Goal: Contribute content: Contribute content

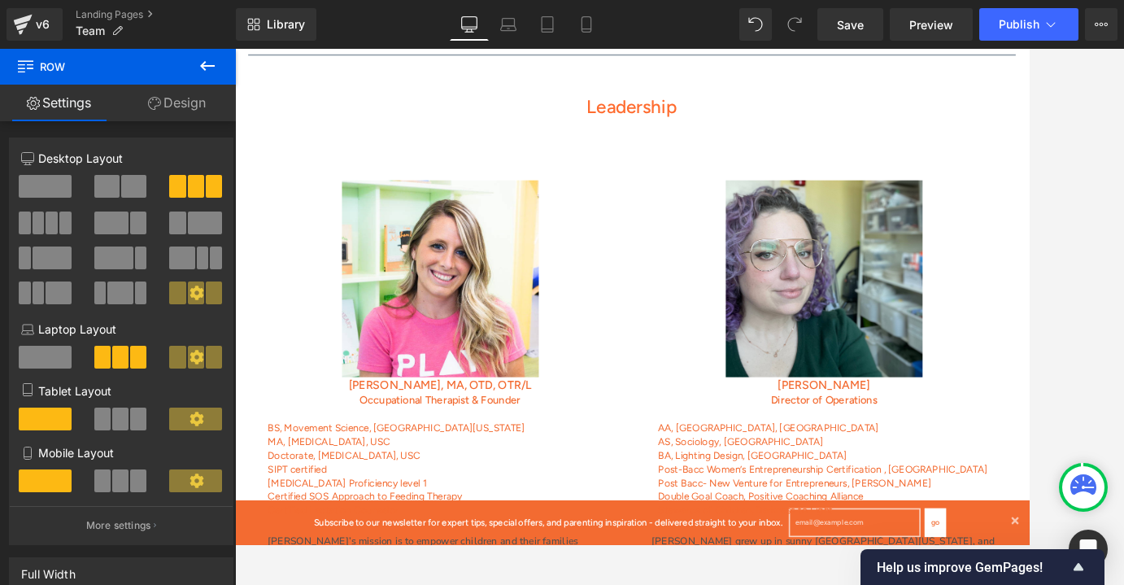
scroll to position [451, 0]
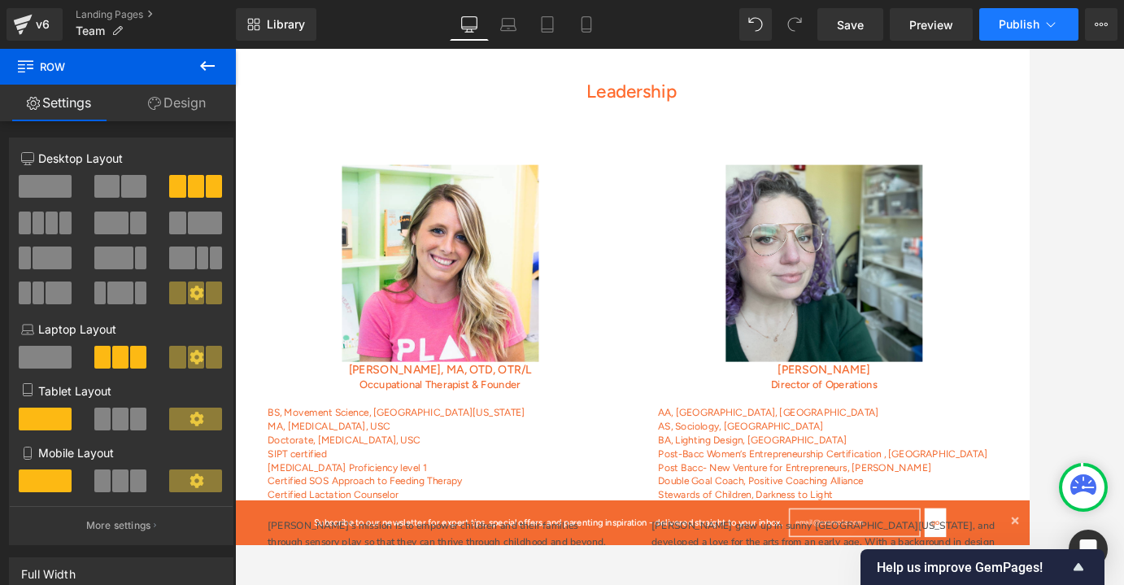
click at [1019, 32] on button "Publish" at bounding box center [1029, 24] width 99 height 33
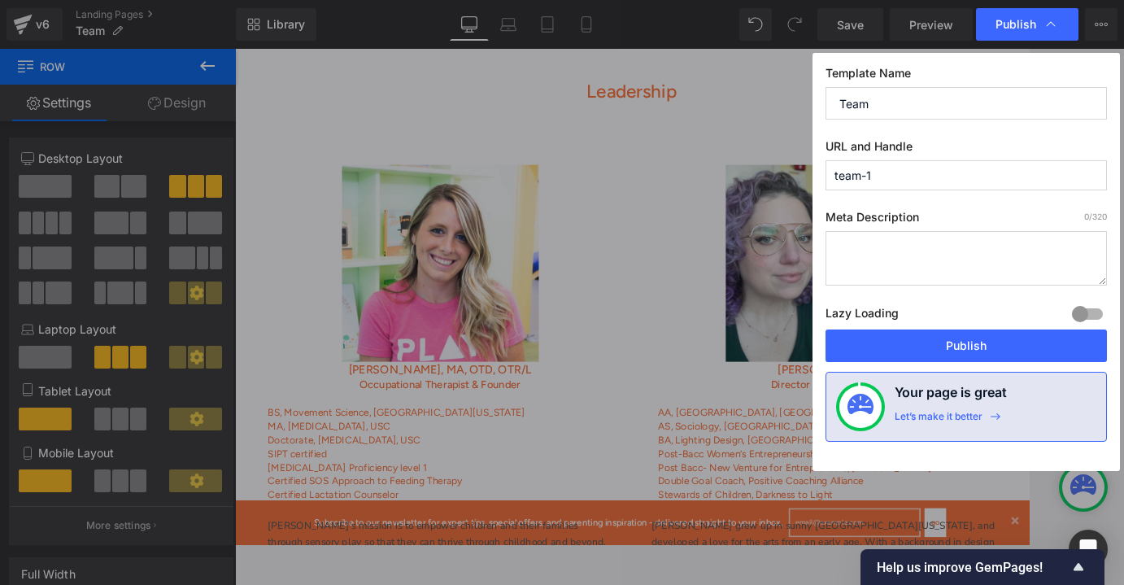
click at [869, 254] on textarea at bounding box center [967, 258] width 282 height 55
paste textarea "Discover the dedicated team at Play 2 Progress, a pediatric OT clinic and child…"
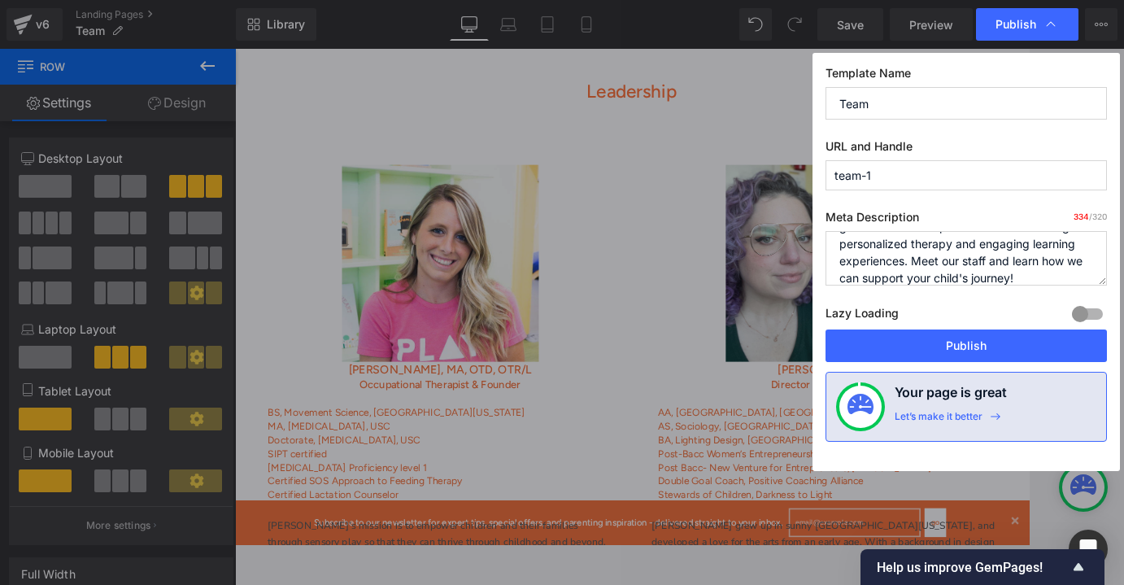
scroll to position [92, 0]
drag, startPoint x: 1015, startPoint y: 263, endPoint x: 913, endPoint y: 258, distance: 102.6
click at [913, 258] on textarea "Discover the dedicated team at Play 2 Progress, a pediatric OT clinic and child…" at bounding box center [967, 258] width 282 height 55
click at [923, 263] on textarea "Discover the dedicated team at Play 2 Progress, a pediatric OT clinic and child…" at bounding box center [967, 258] width 282 height 55
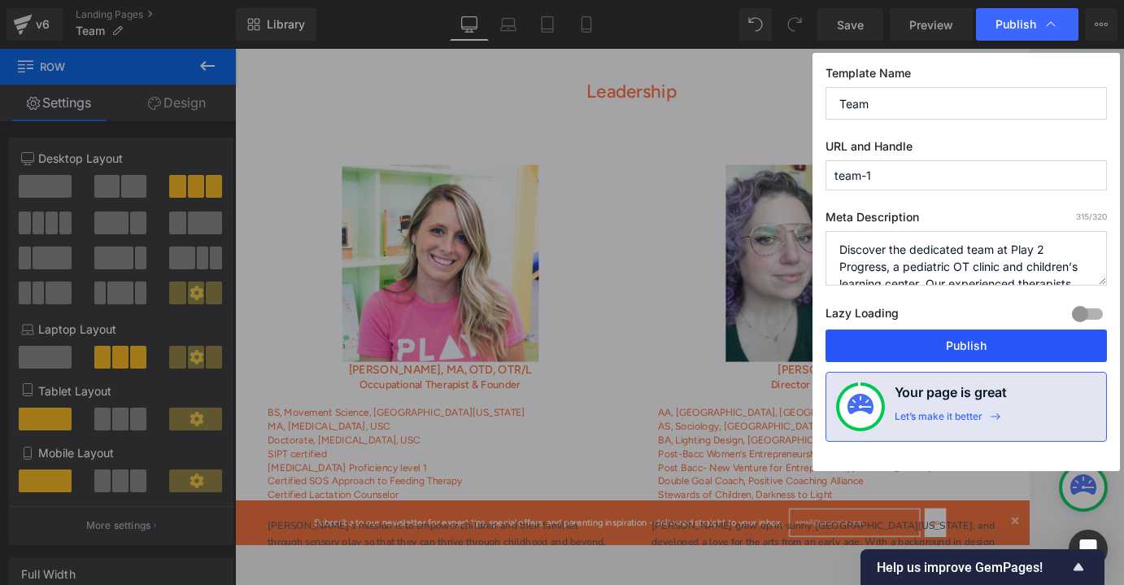
type textarea "Discover the dedicated team at Play 2 Progress, a pediatric OT clinic and child…"
click at [962, 349] on button "Publish" at bounding box center [967, 346] width 282 height 33
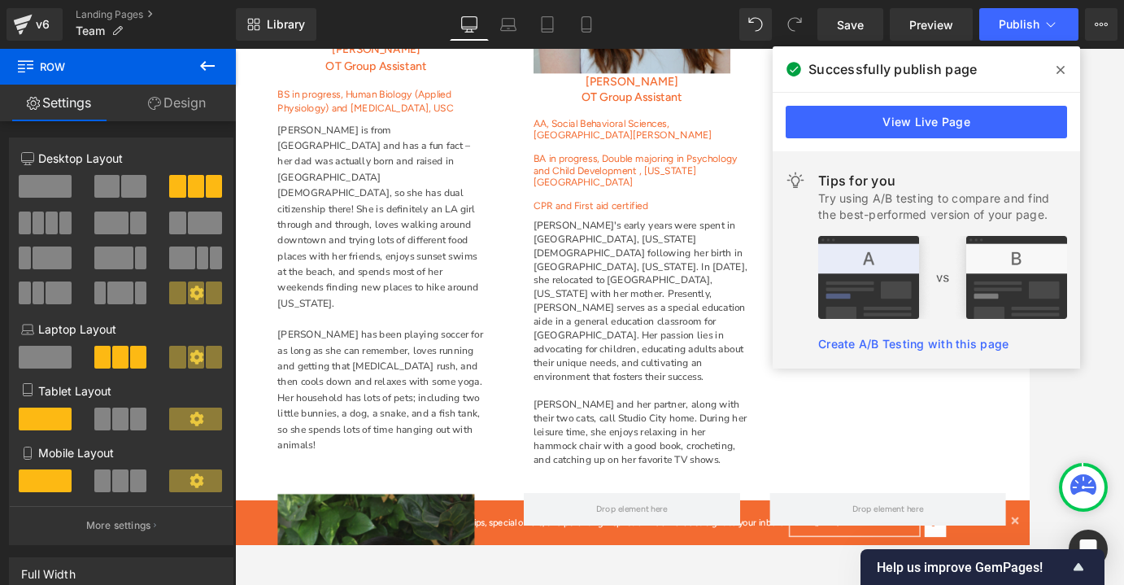
scroll to position [4263, 0]
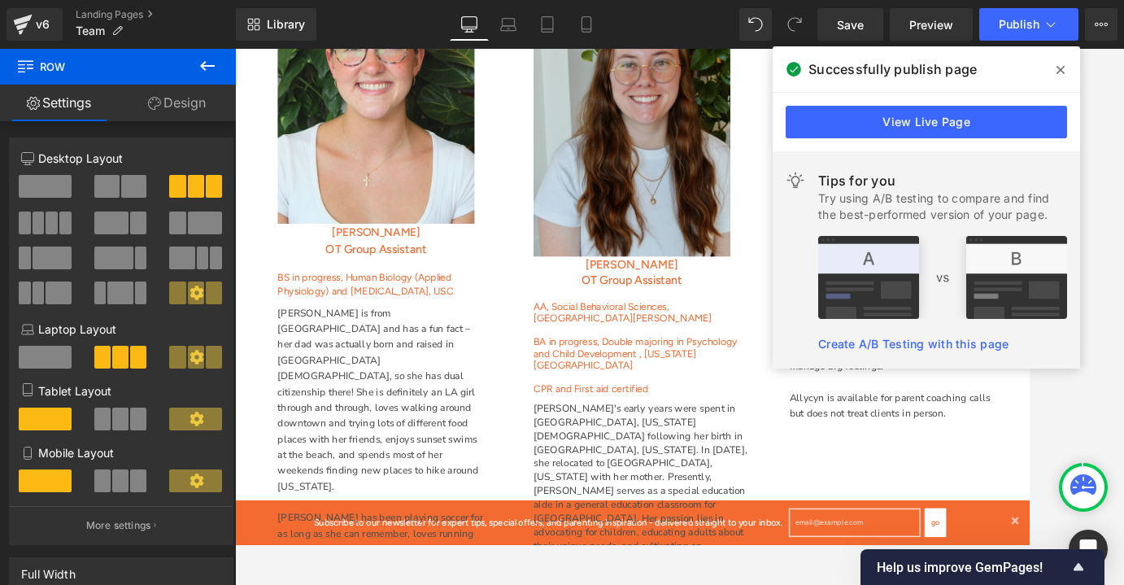
click at [1059, 64] on icon at bounding box center [1061, 69] width 8 height 13
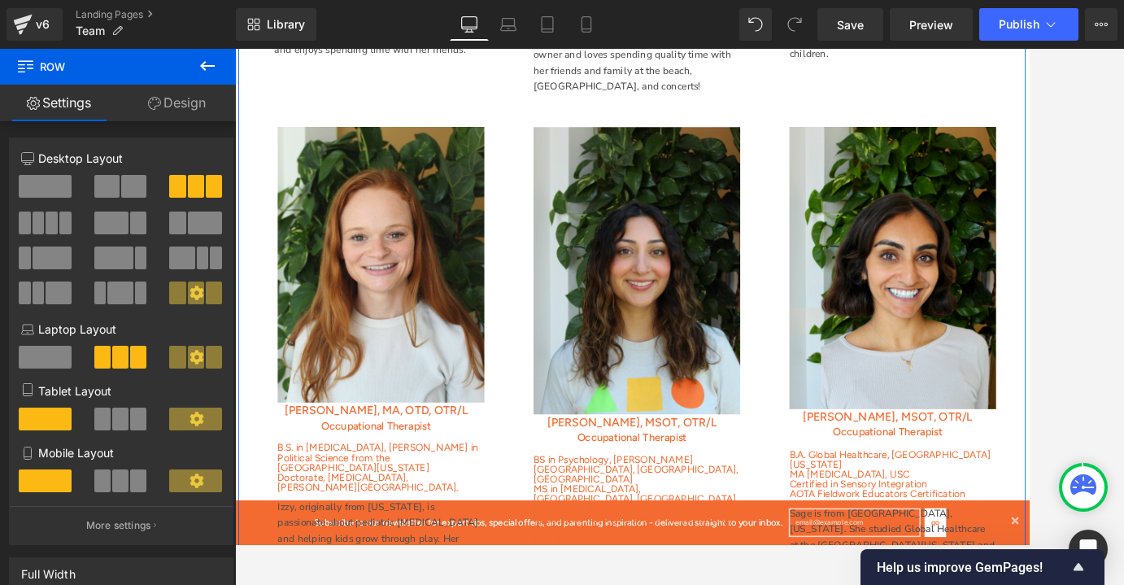
scroll to position [2265, 0]
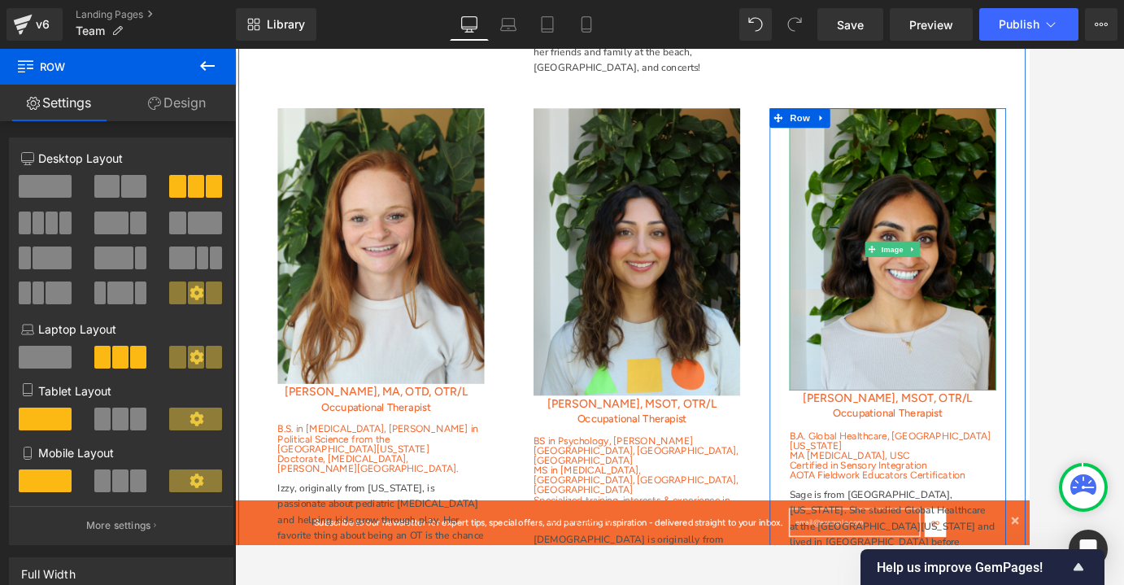
click at [1032, 260] on div "Image" at bounding box center [1051, 298] width 256 height 350
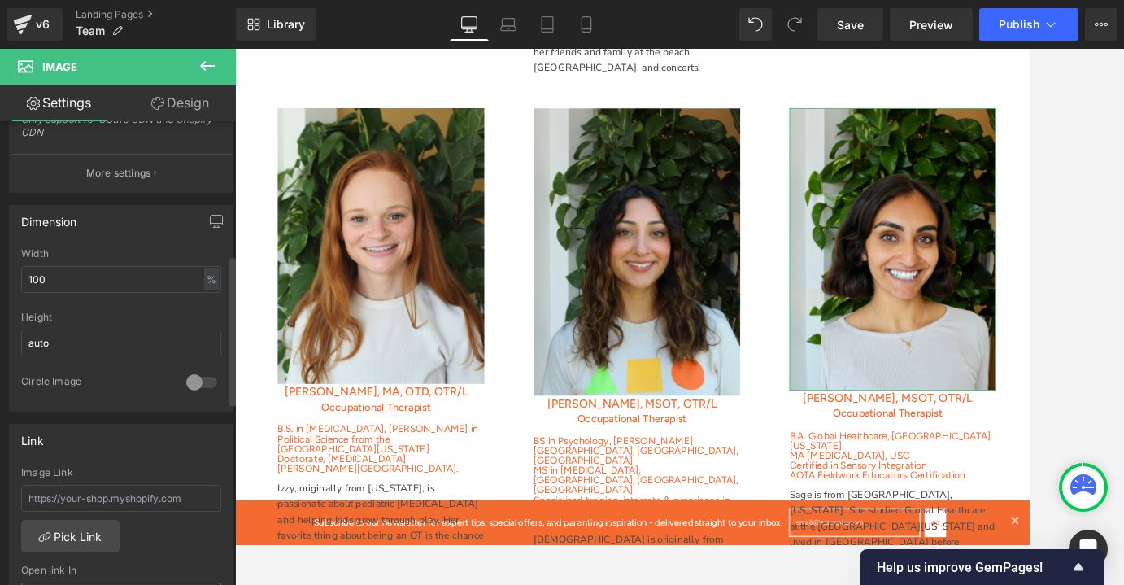
scroll to position [414, 0]
click at [90, 342] on input "auto" at bounding box center [121, 340] width 200 height 27
click at [194, 302] on div at bounding box center [121, 304] width 200 height 11
drag, startPoint x: 211, startPoint y: 220, endPoint x: 214, endPoint y: 234, distance: 13.4
click at [214, 234] on button "button" at bounding box center [216, 218] width 26 height 31
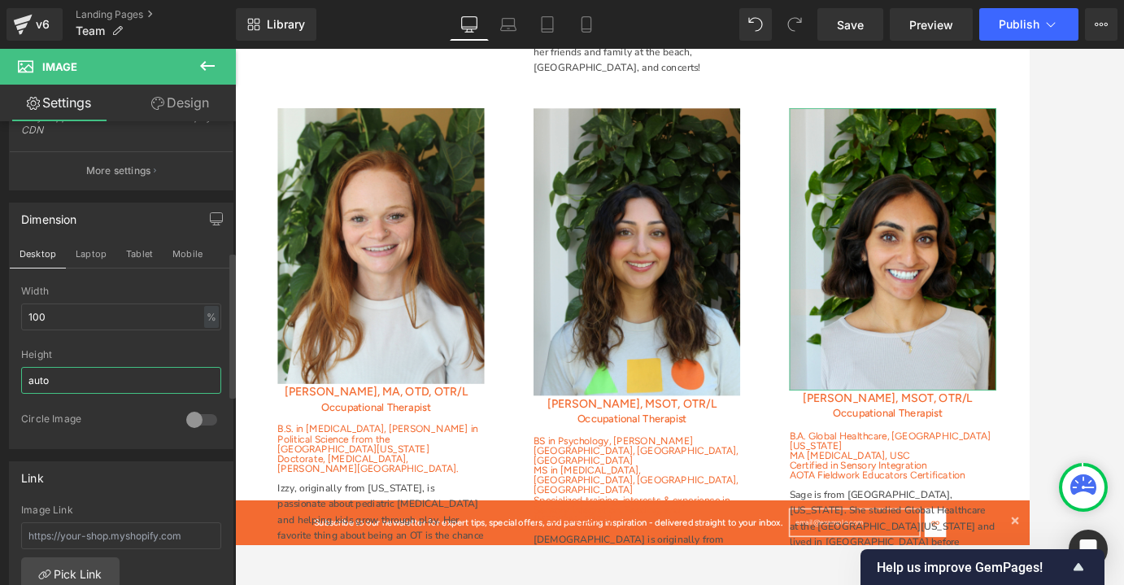
click at [206, 386] on input "auto" at bounding box center [121, 380] width 200 height 27
click at [214, 341] on div at bounding box center [121, 343] width 200 height 11
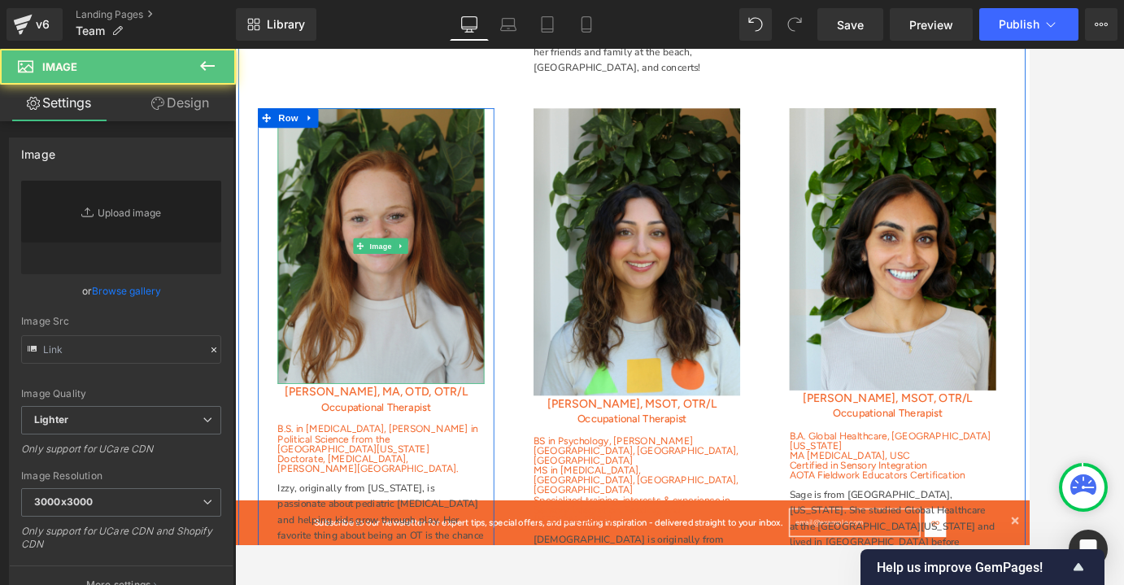
type input "[URL][DOMAIN_NAME]"
click at [480, 305] on img at bounding box center [416, 294] width 256 height 342
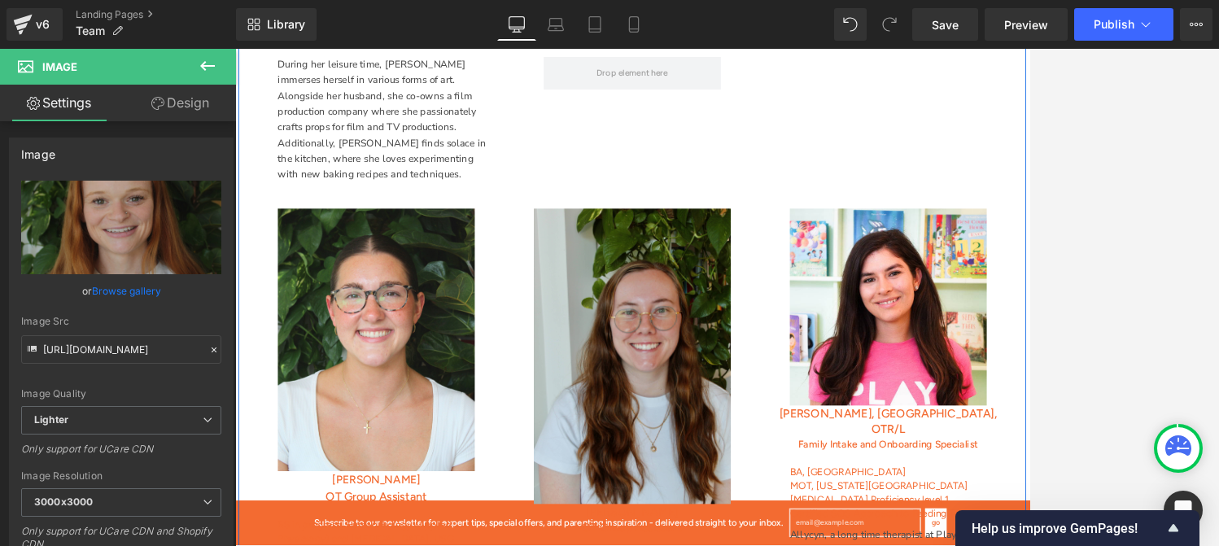
scroll to position [3969, 0]
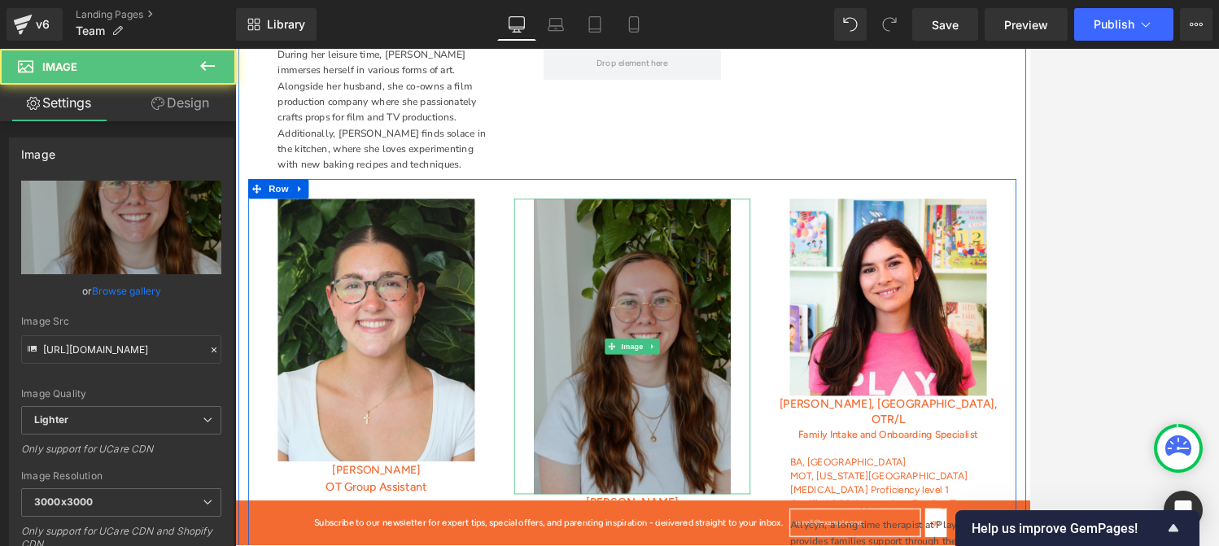
click at [703, 316] on img at bounding box center [727, 418] width 244 height 366
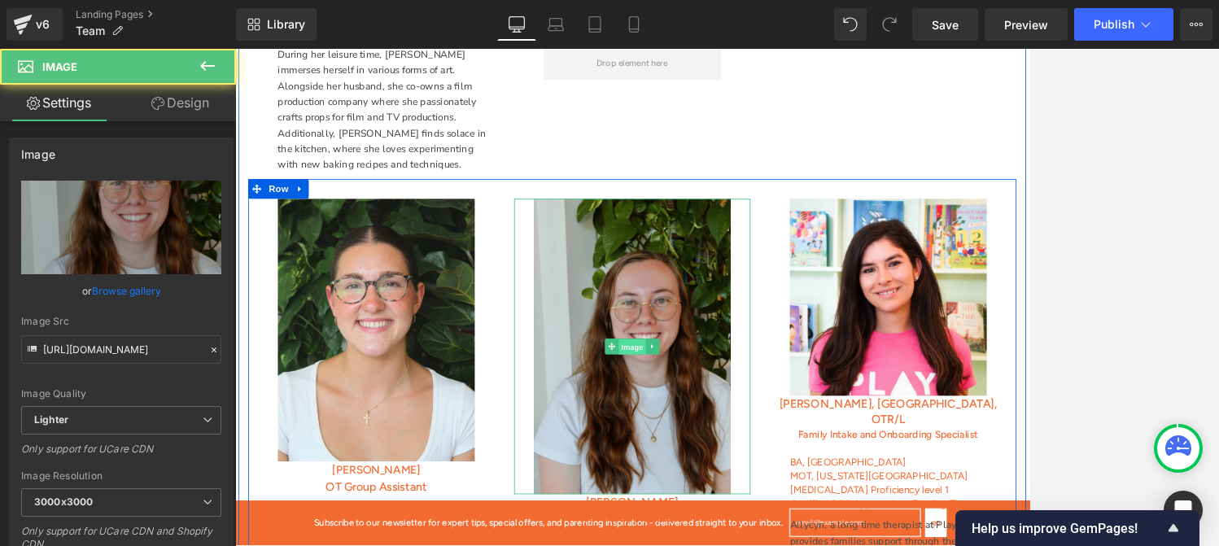
click at [726, 409] on span "Image" at bounding box center [727, 419] width 34 height 20
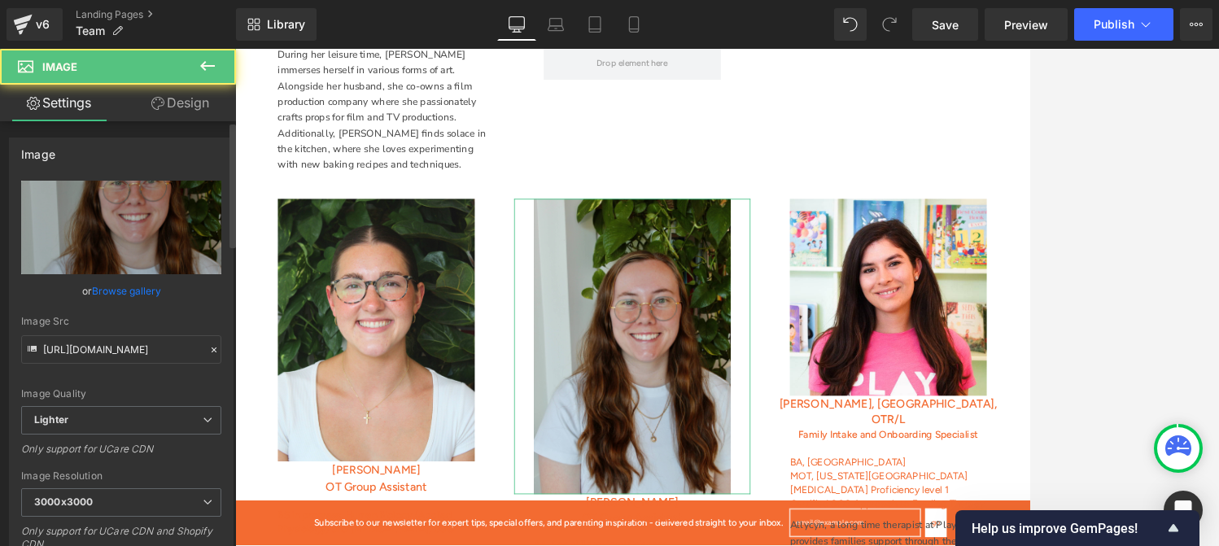
click at [119, 286] on link "Browse gallery" at bounding box center [126, 291] width 69 height 28
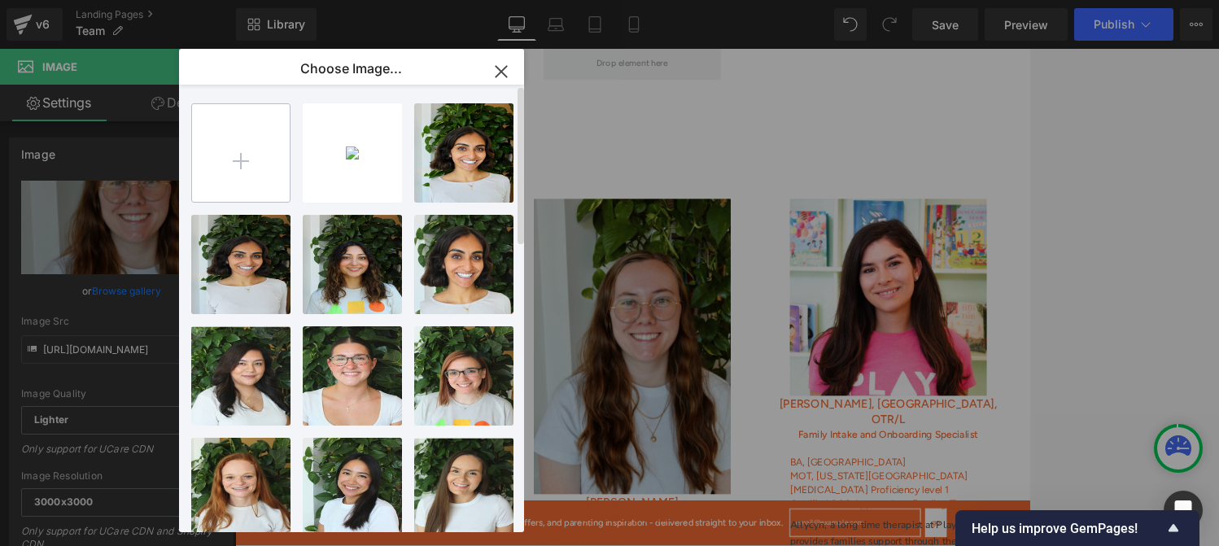
click at [229, 151] on input "file" at bounding box center [241, 153] width 98 height 98
type input "C:\fakepath\Savannah Final Cropped.jpg"
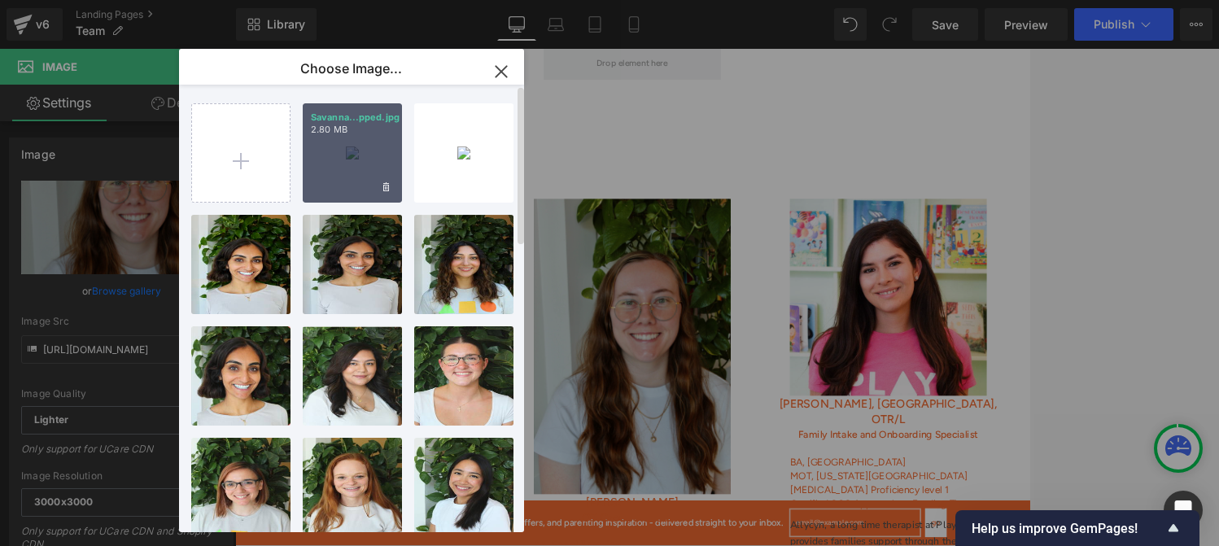
click at [358, 149] on div "Savanna...pped.jpg 2.80 MB" at bounding box center [352, 152] width 99 height 99
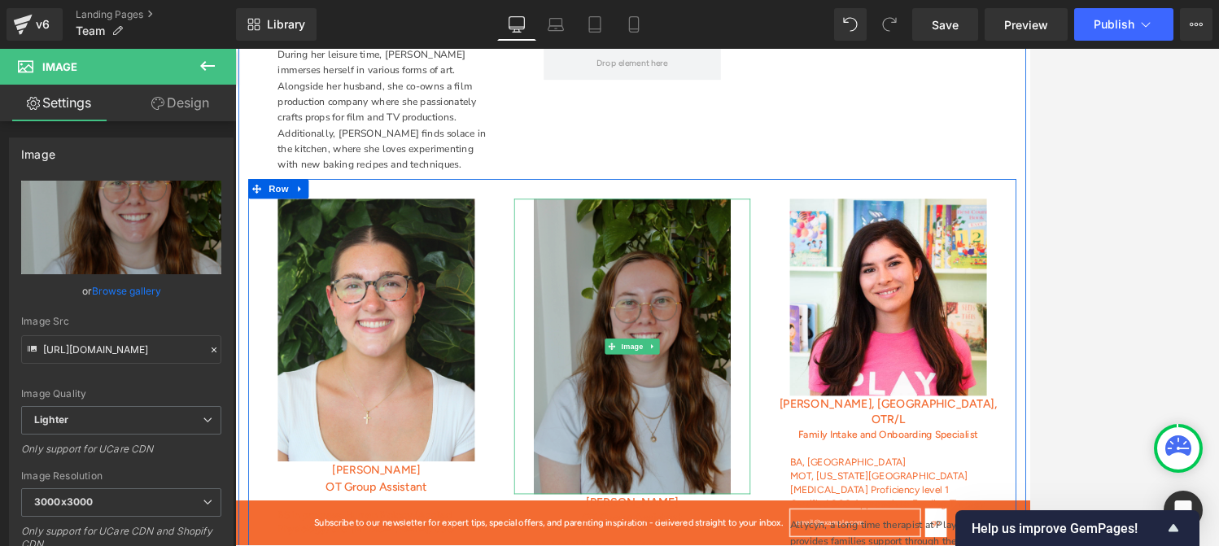
click at [680, 308] on img at bounding box center [727, 418] width 244 height 366
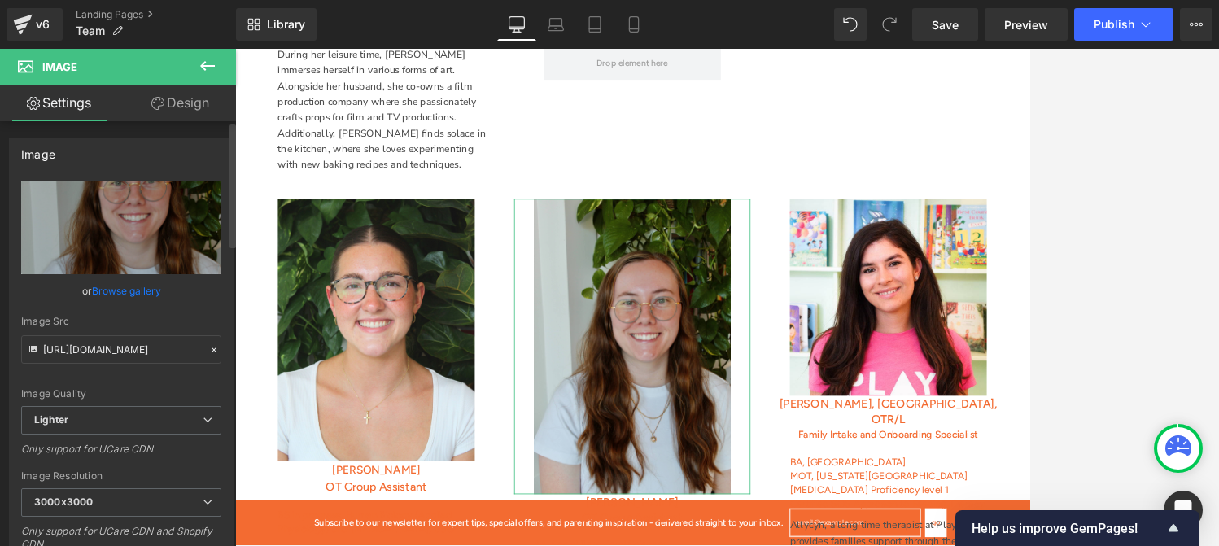
click at [145, 289] on link "Browse gallery" at bounding box center [126, 291] width 69 height 28
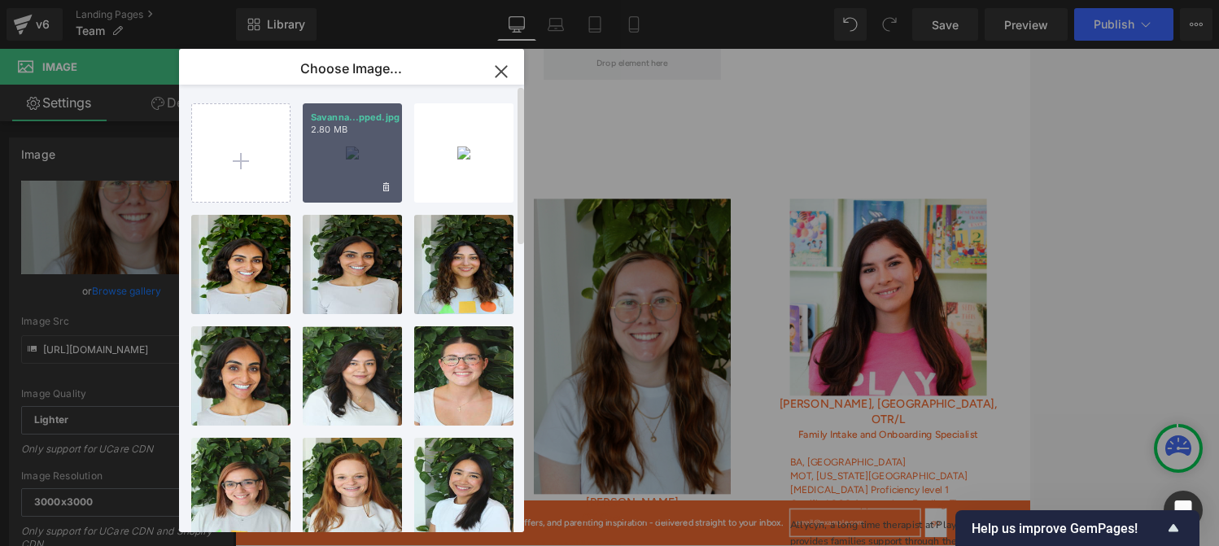
click at [359, 166] on div "Savanna...pped.jpg 2.80 MB" at bounding box center [352, 152] width 99 height 99
type input "[URL][DOMAIN_NAME]"
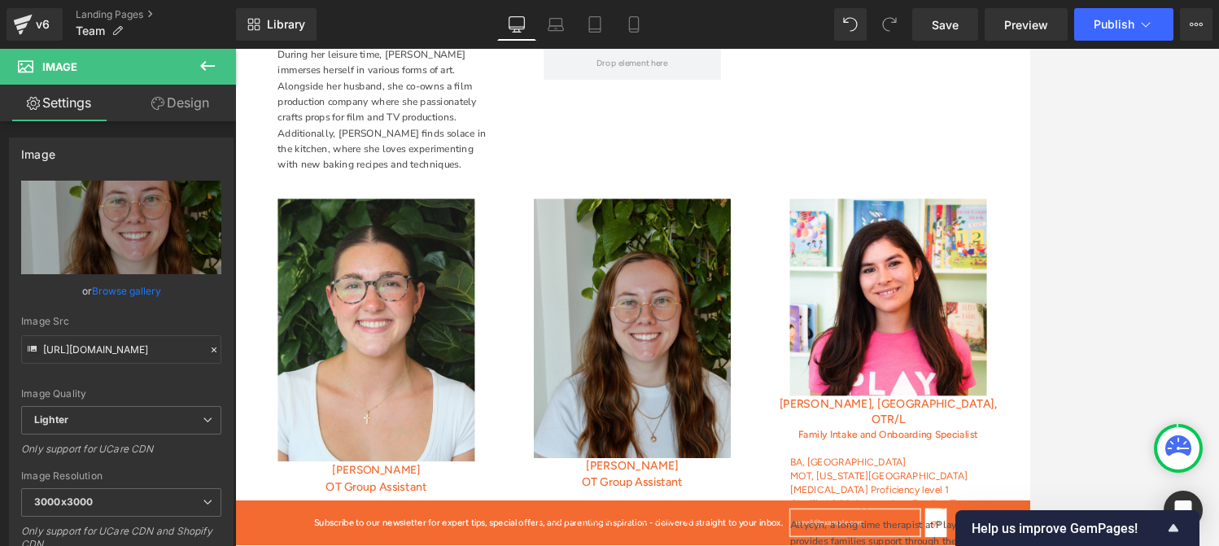
click at [1106, 352] on div at bounding box center [727, 297] width 984 height 497
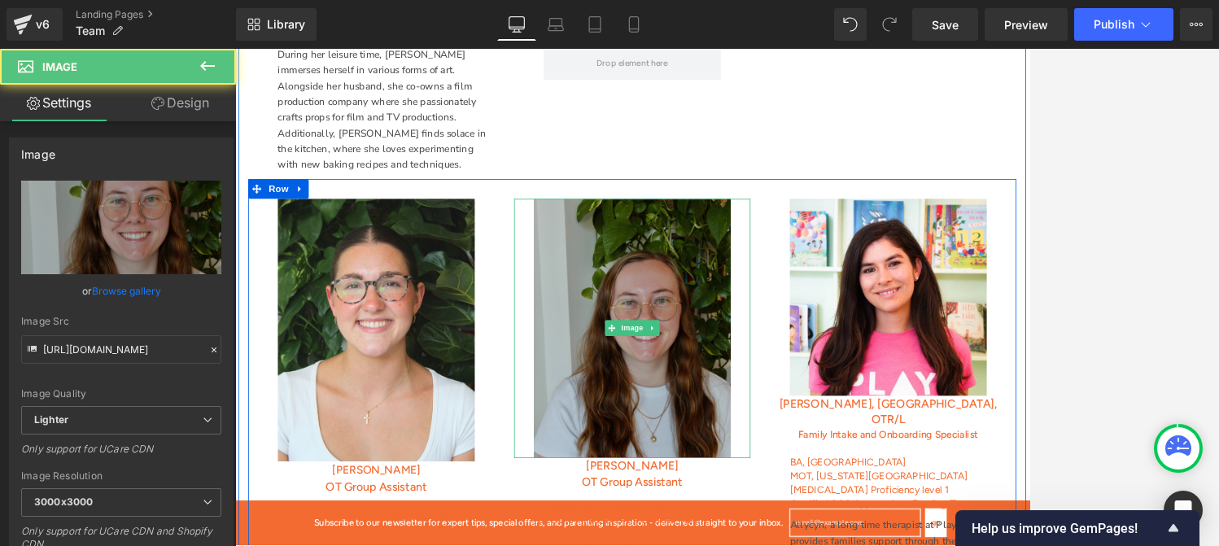
click at [692, 334] on img at bounding box center [727, 395] width 244 height 321
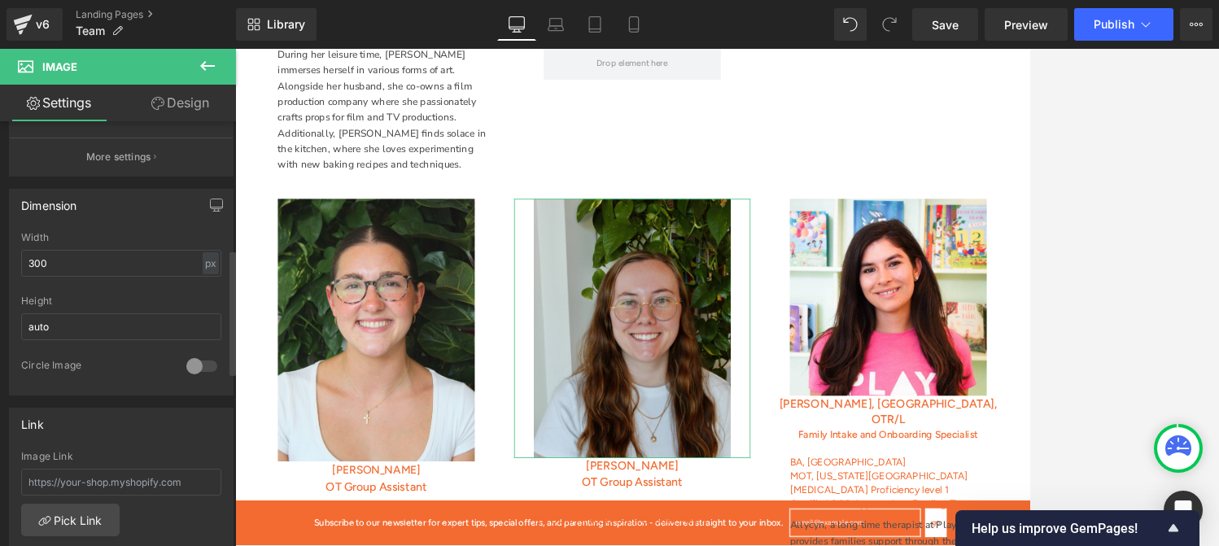
scroll to position [432, 0]
click at [60, 323] on input "auto" at bounding box center [121, 322] width 200 height 27
type input "a"
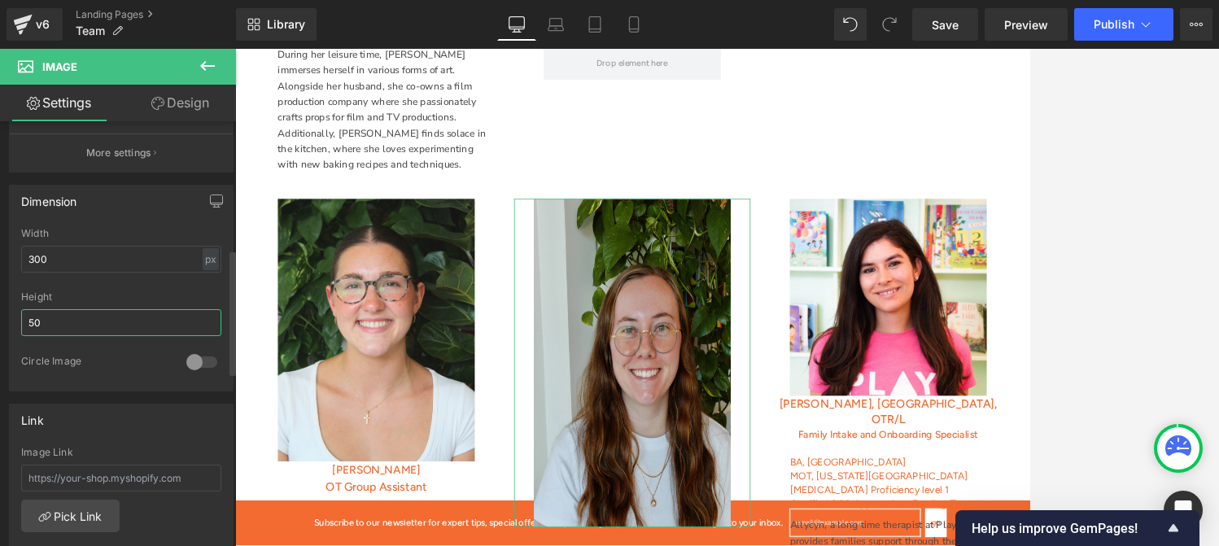
type input "5"
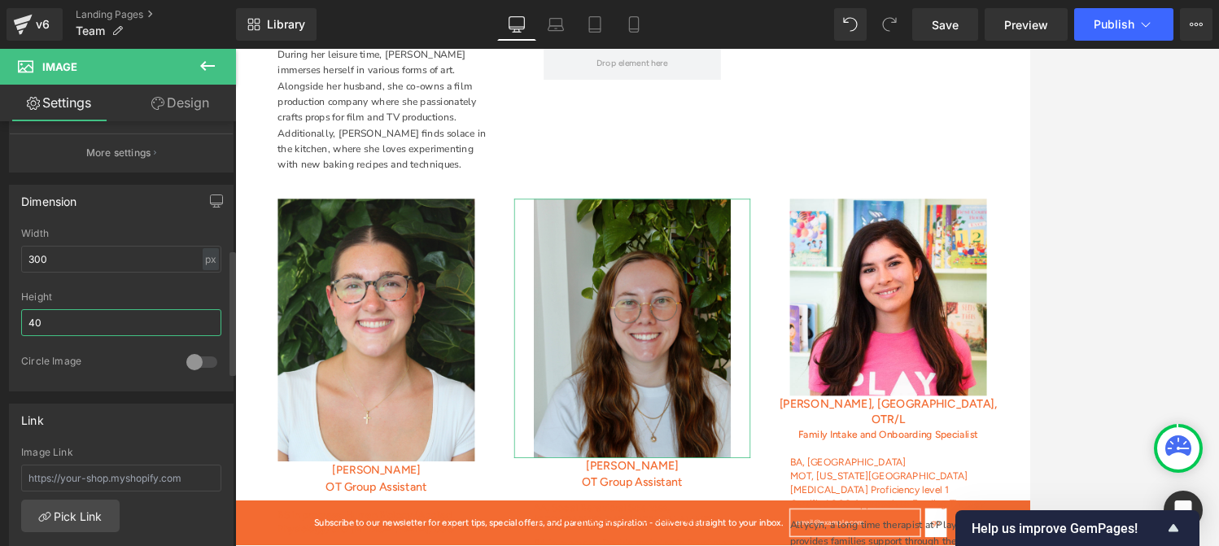
type input "400"
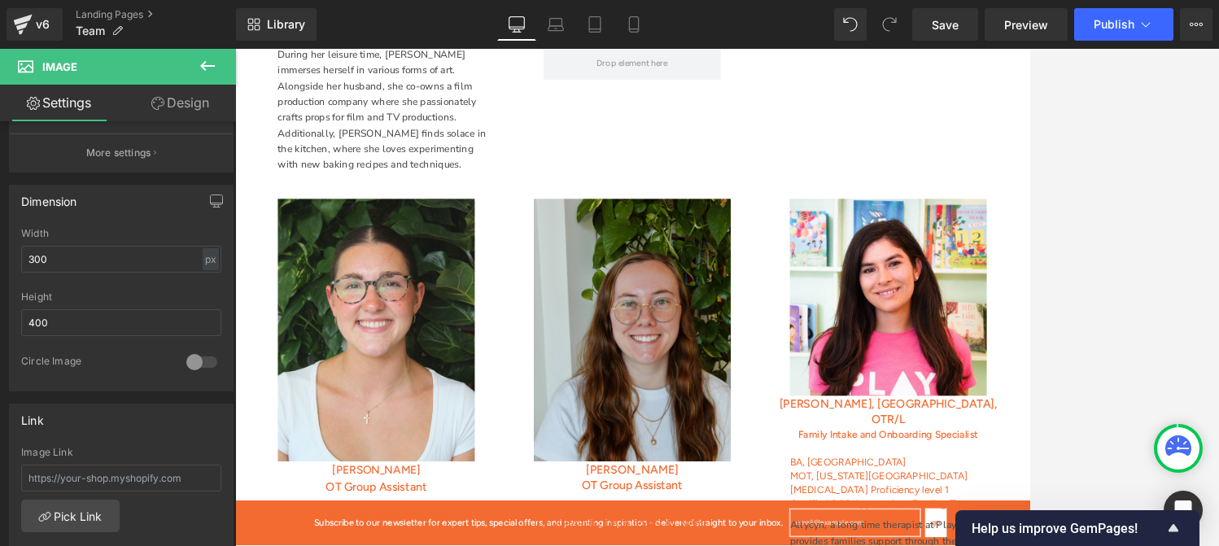
click at [1069, 325] on div at bounding box center [727, 297] width 984 height 497
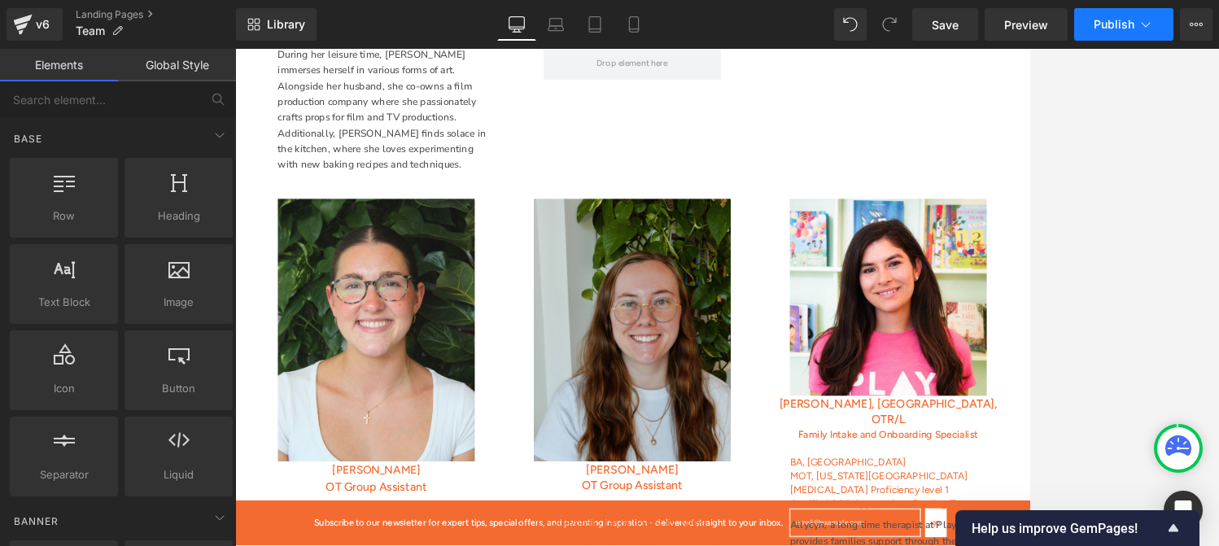
click at [1106, 27] on span "Publish" at bounding box center [1113, 24] width 41 height 13
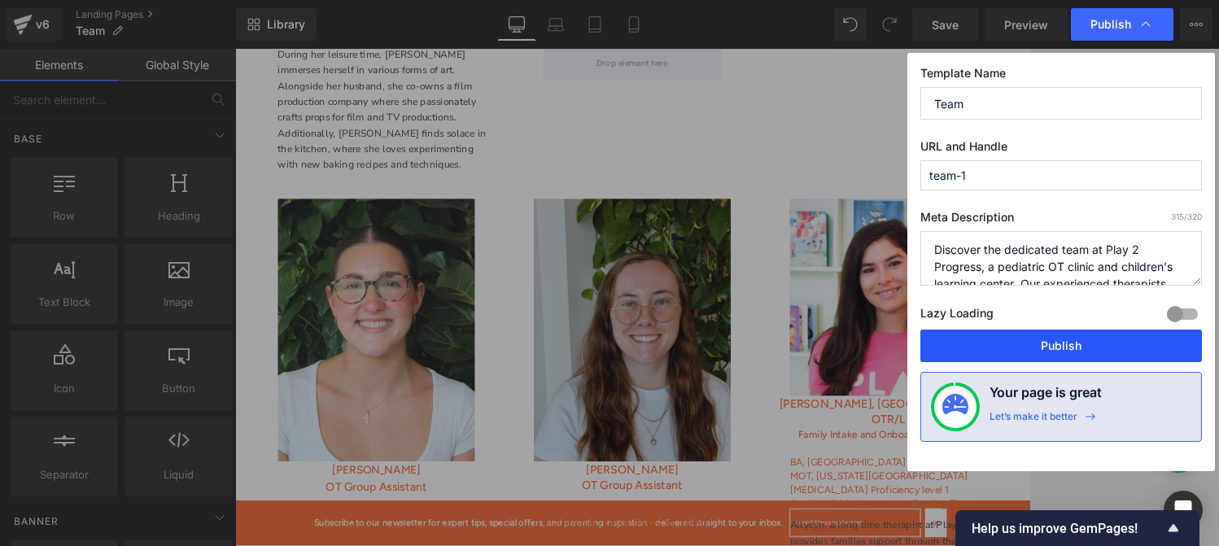
click at [1011, 344] on button "Publish" at bounding box center [1061, 346] width 282 height 33
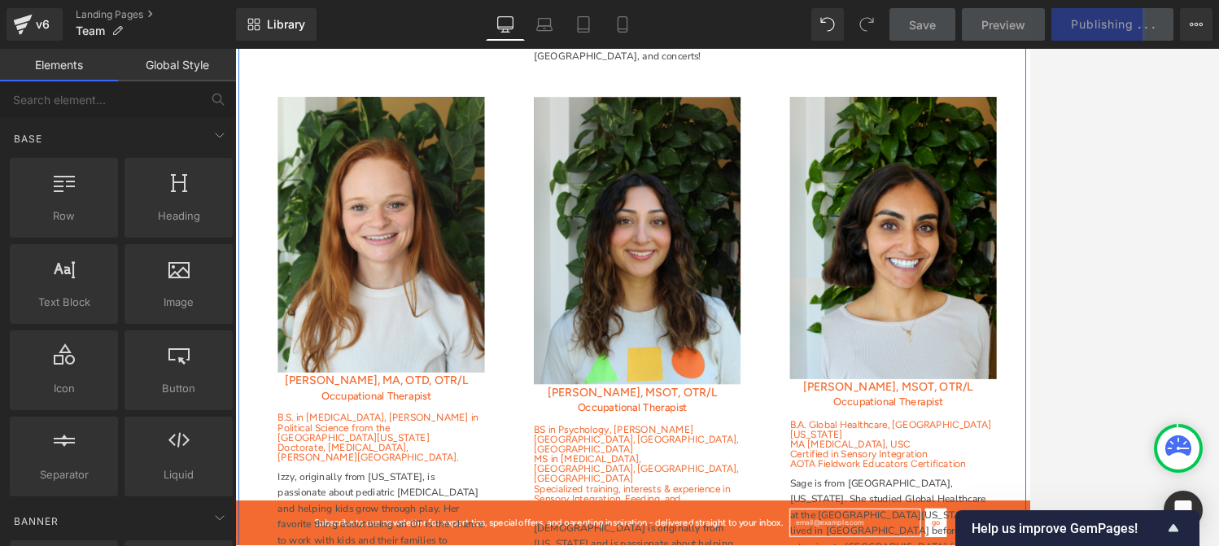
scroll to position [2209, 0]
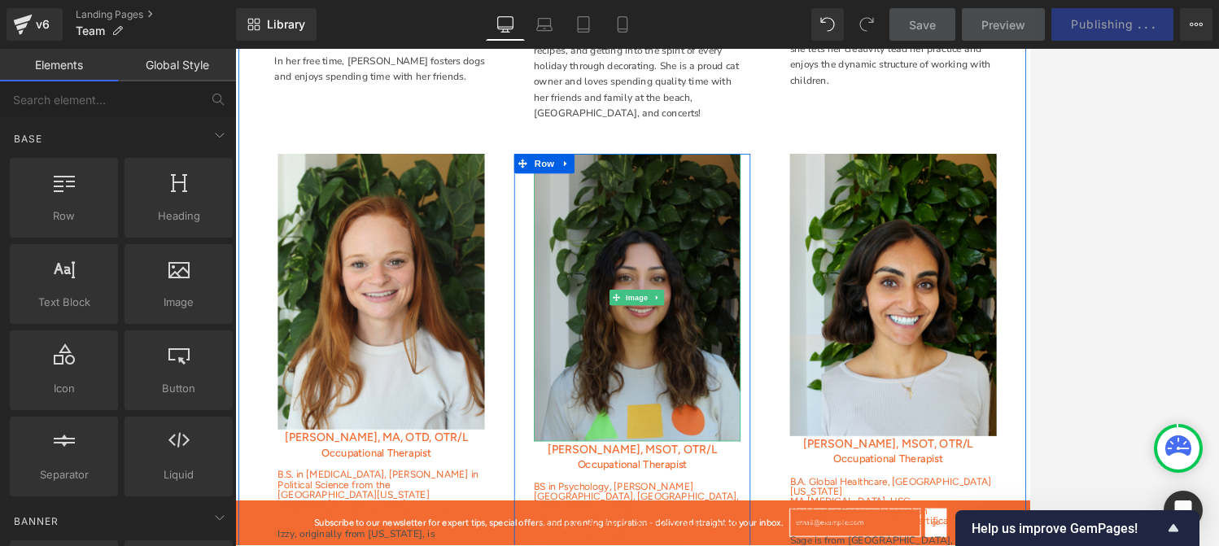
click at [776, 356] on img at bounding box center [733, 357] width 256 height 356
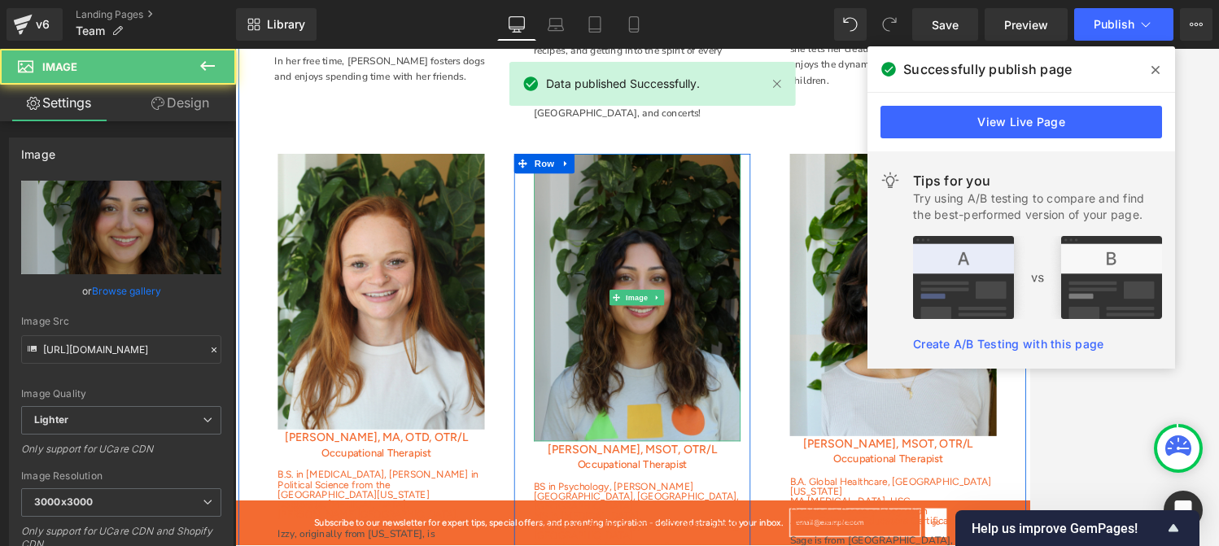
click at [696, 369] on img at bounding box center [733, 357] width 256 height 356
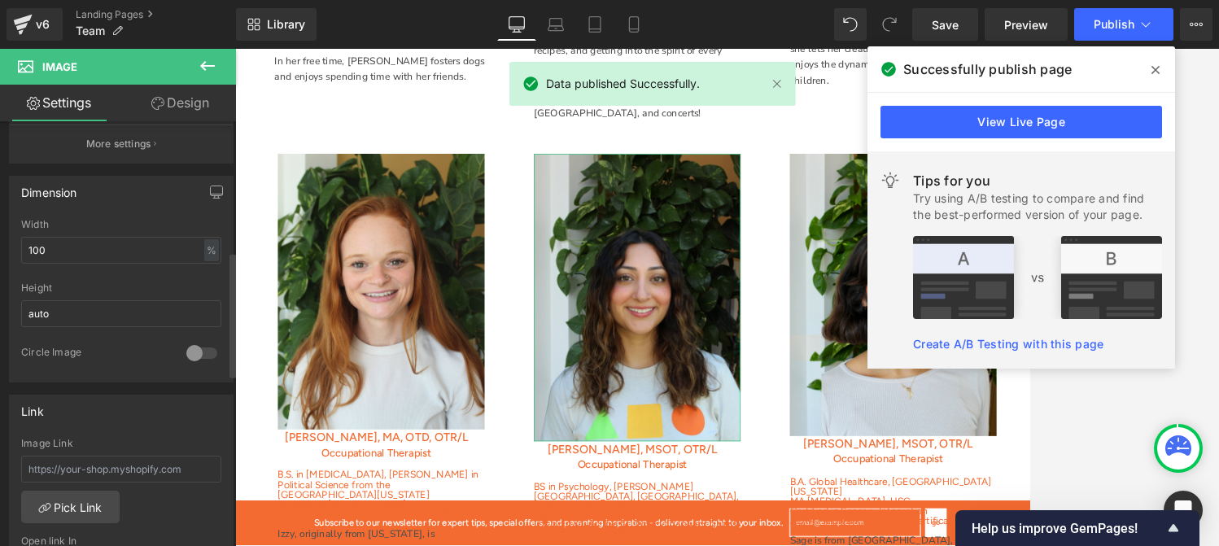
scroll to position [442, 0]
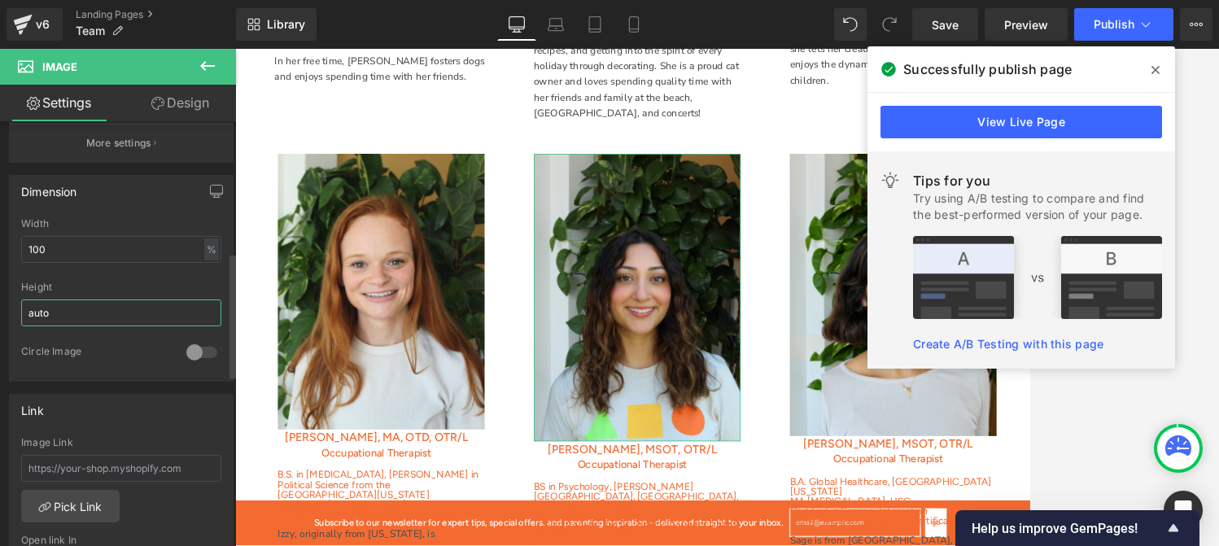
click at [77, 315] on input "auto" at bounding box center [121, 312] width 200 height 27
type input "a"
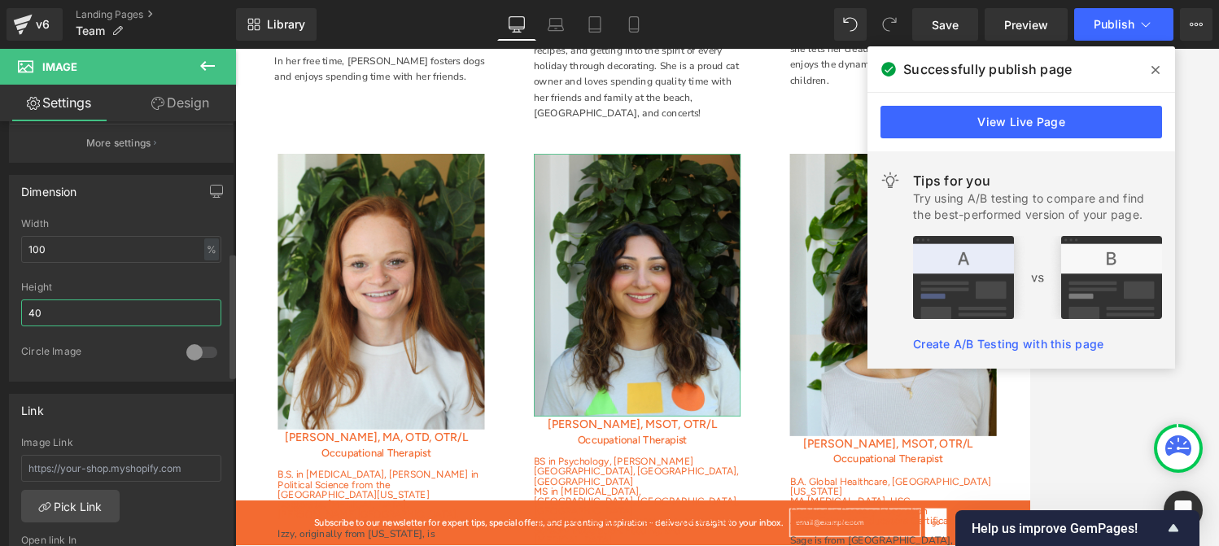
type input "4"
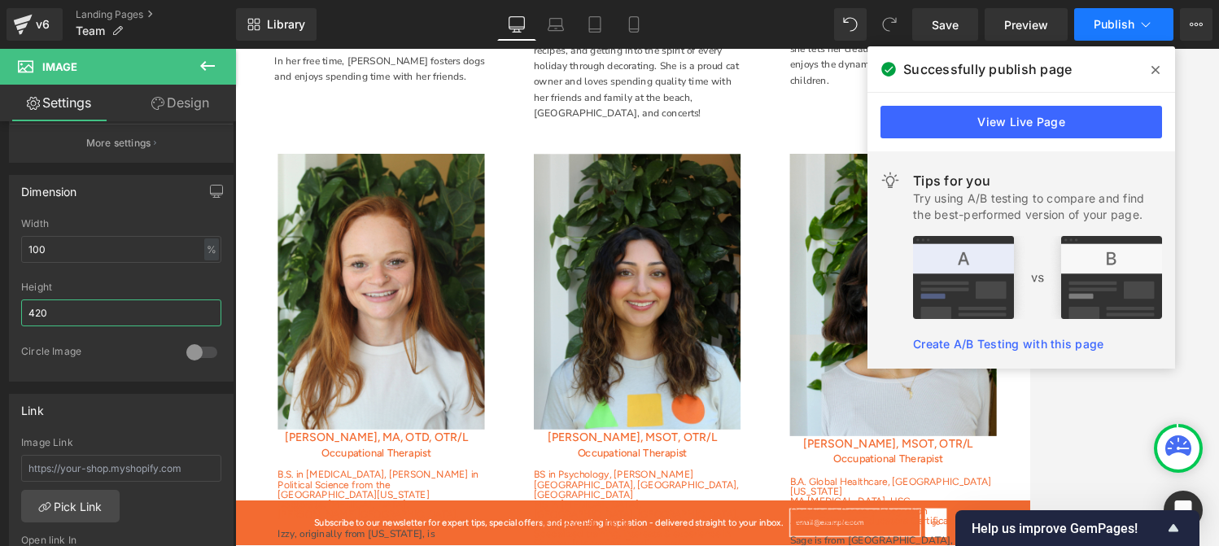
type input "420"
click at [1099, 22] on span "Publish" at bounding box center [1113, 24] width 41 height 13
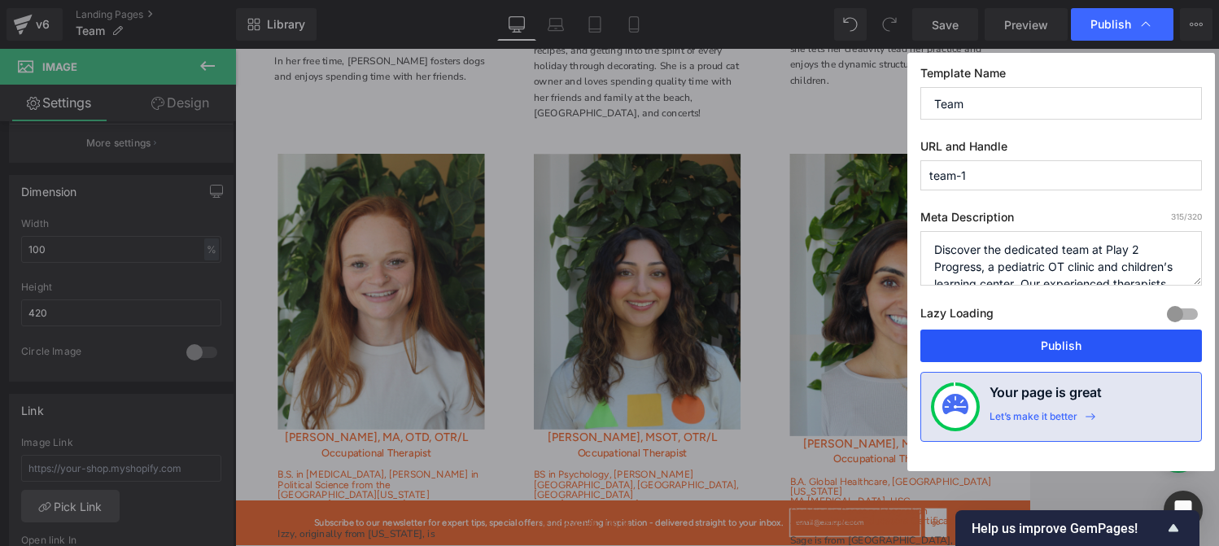
click at [1018, 345] on button "Publish" at bounding box center [1061, 346] width 282 height 33
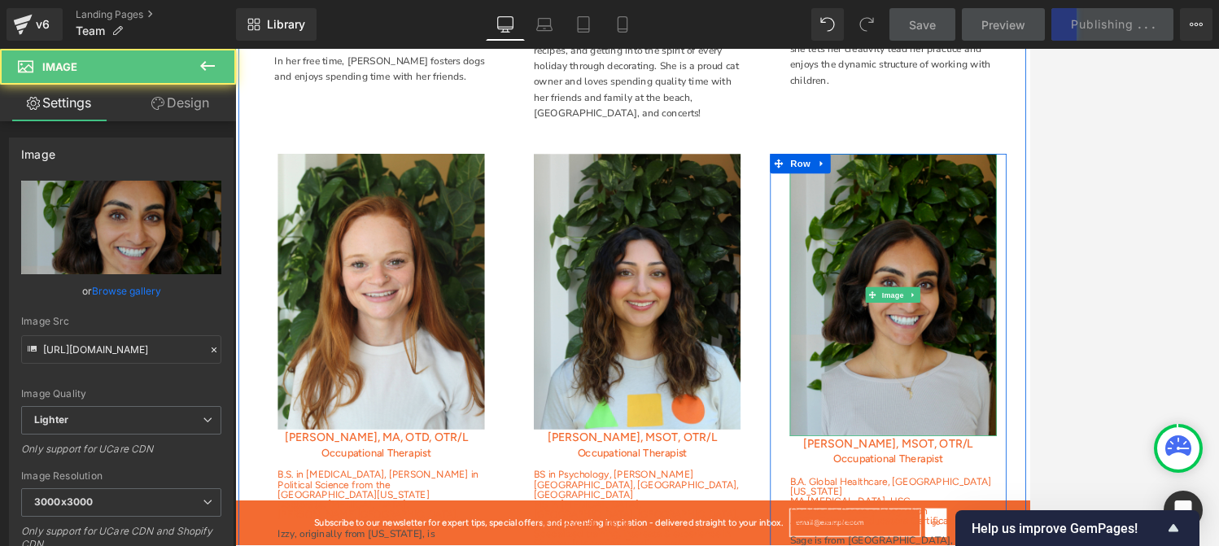
click at [1081, 379] on img at bounding box center [1051, 354] width 256 height 350
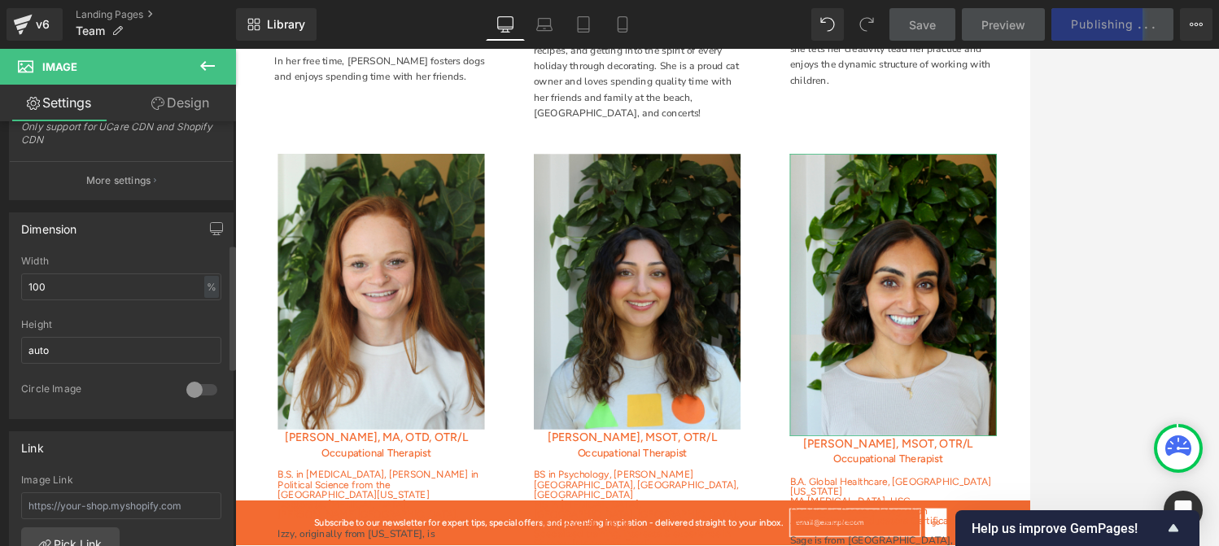
scroll to position [418, 0]
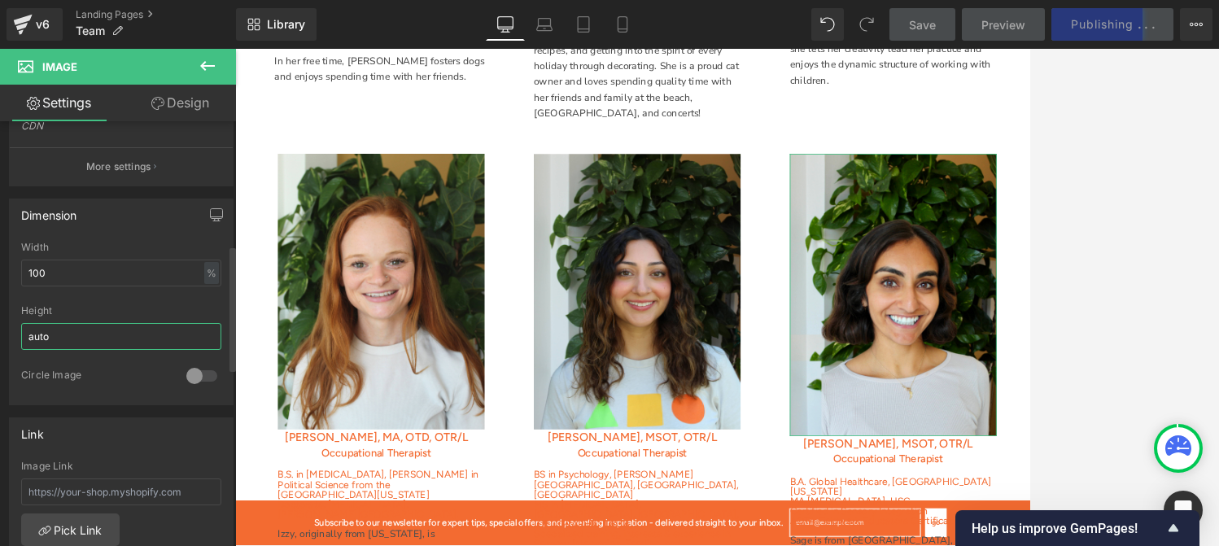
click at [61, 343] on input "auto" at bounding box center [121, 336] width 200 height 27
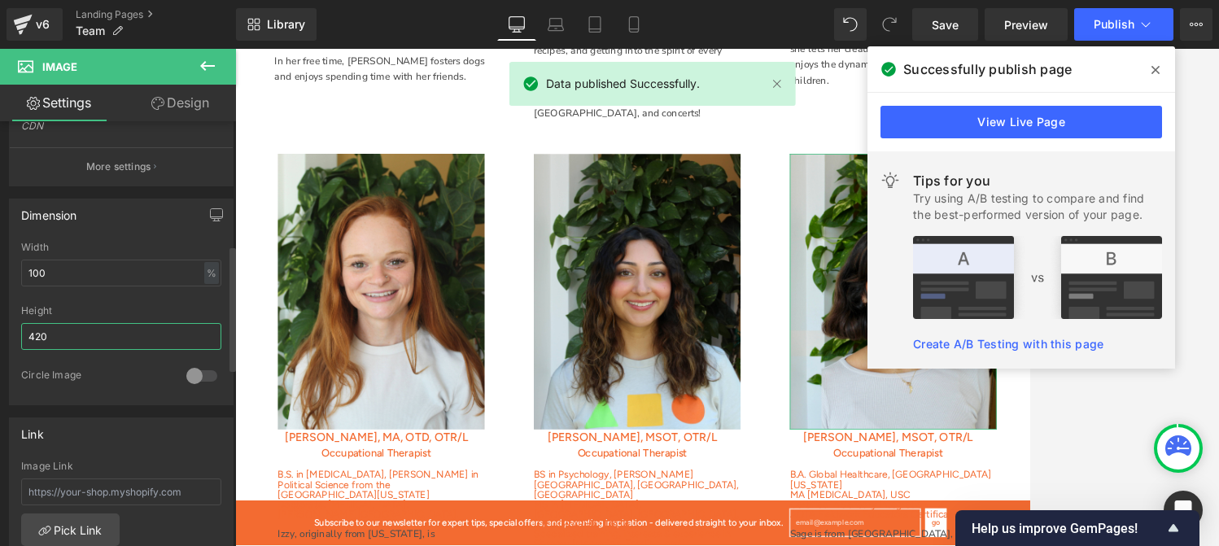
type input "420"
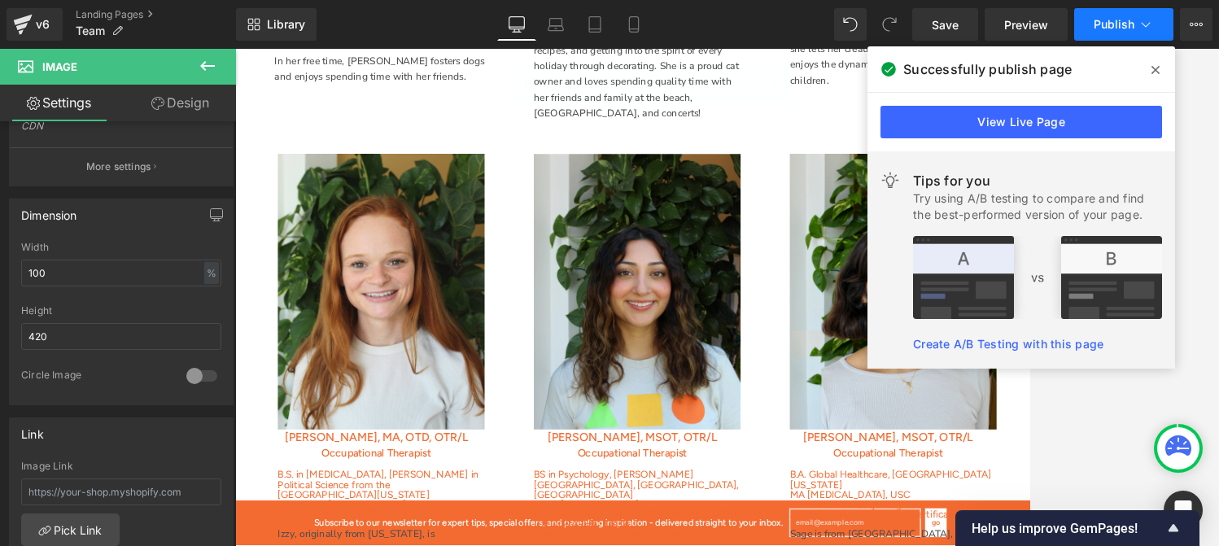
click at [1093, 24] on button "Publish" at bounding box center [1123, 24] width 99 height 33
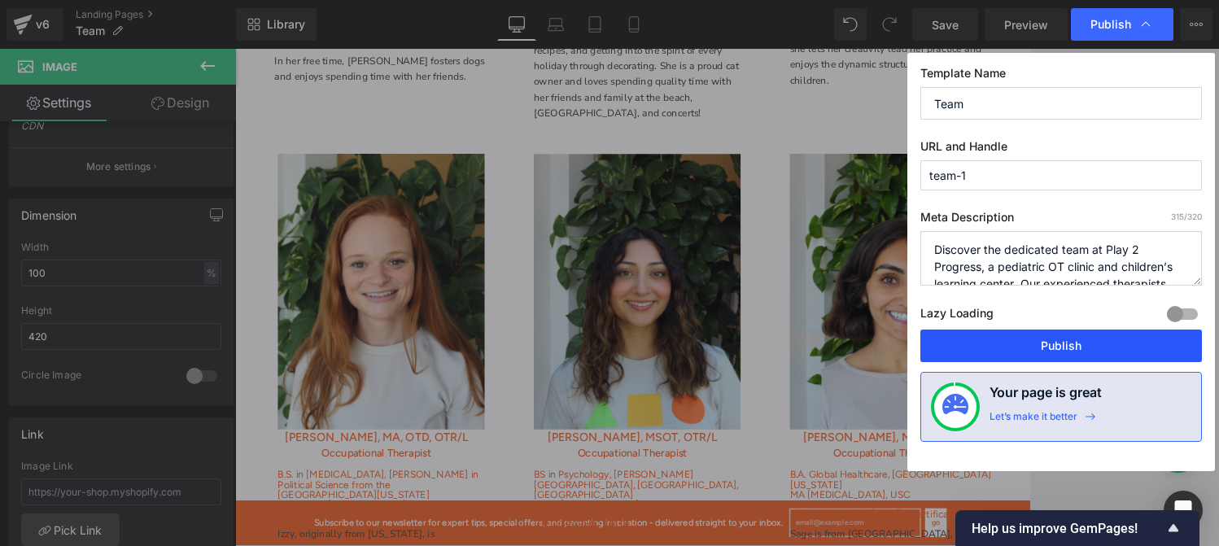
click at [1015, 335] on button "Publish" at bounding box center [1061, 346] width 282 height 33
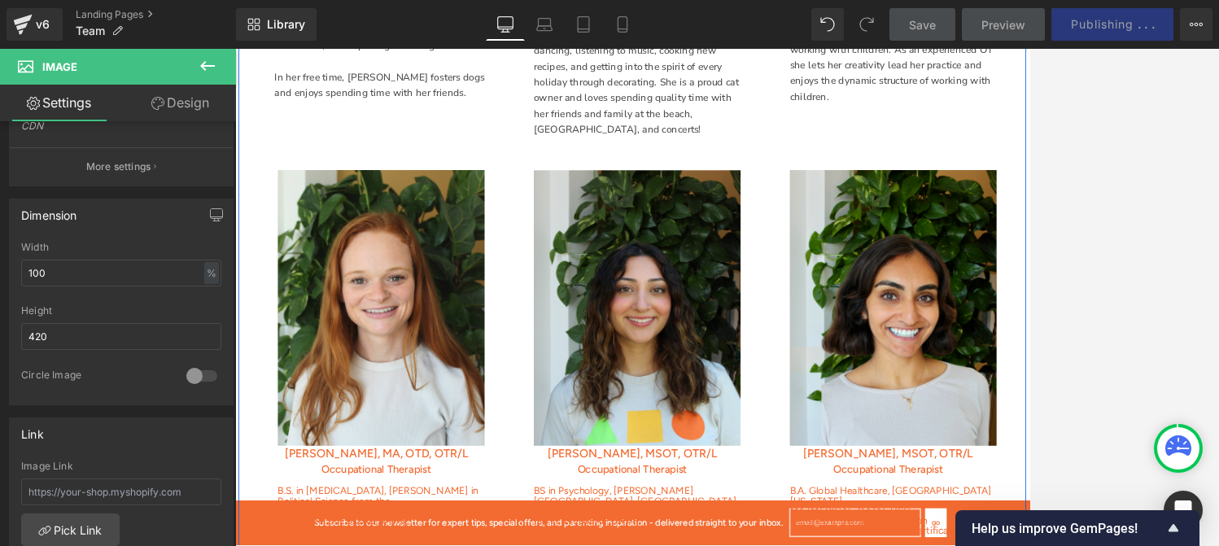
scroll to position [2168, 0]
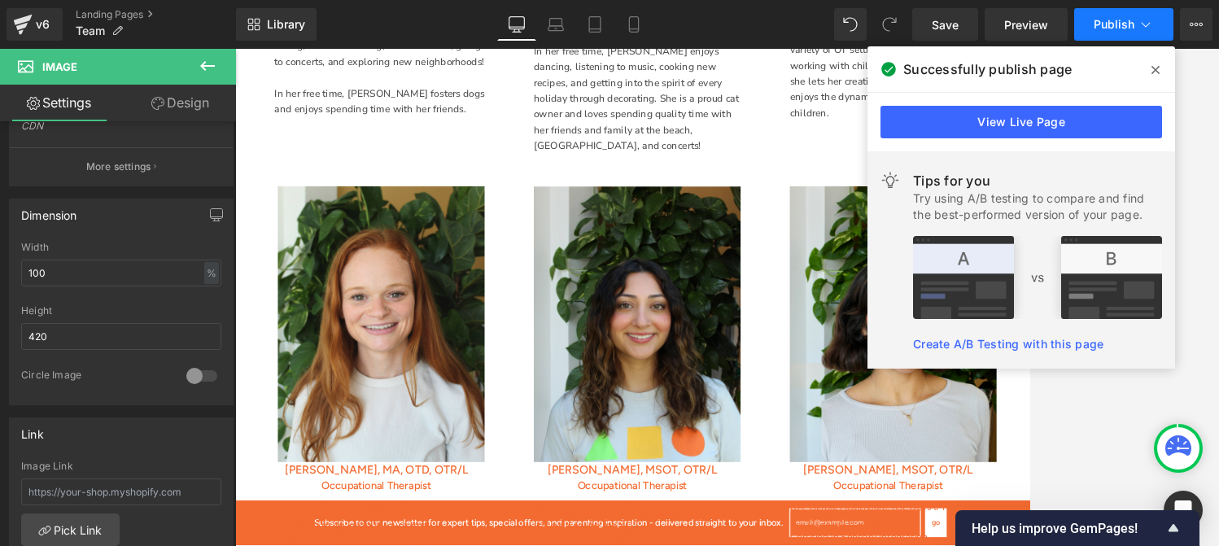
click at [1105, 20] on span "Publish" at bounding box center [1113, 24] width 41 height 13
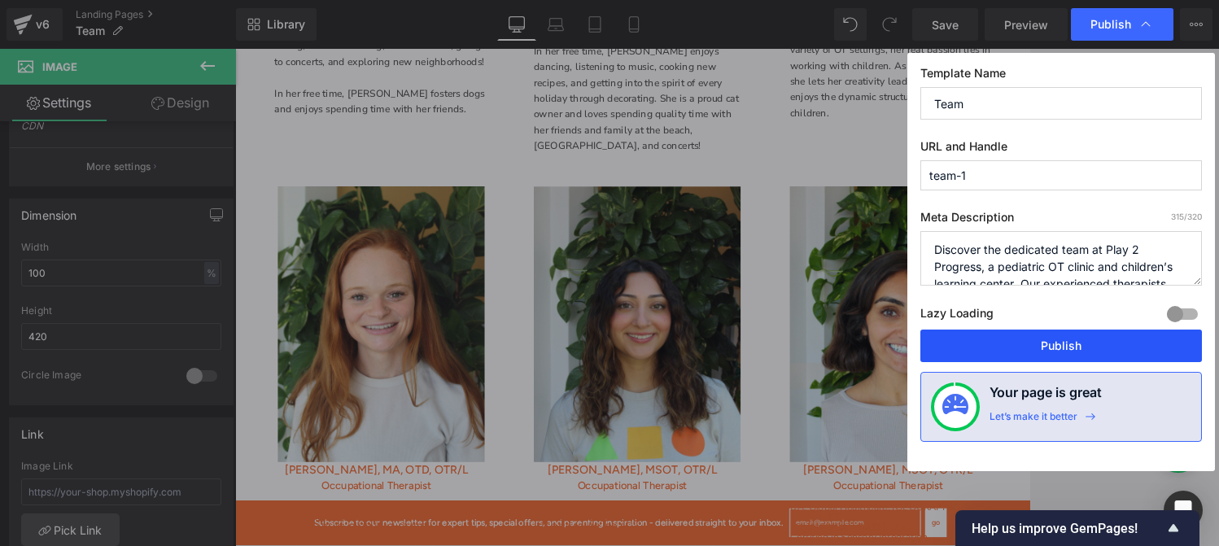
click at [1069, 344] on button "Publish" at bounding box center [1061, 346] width 282 height 33
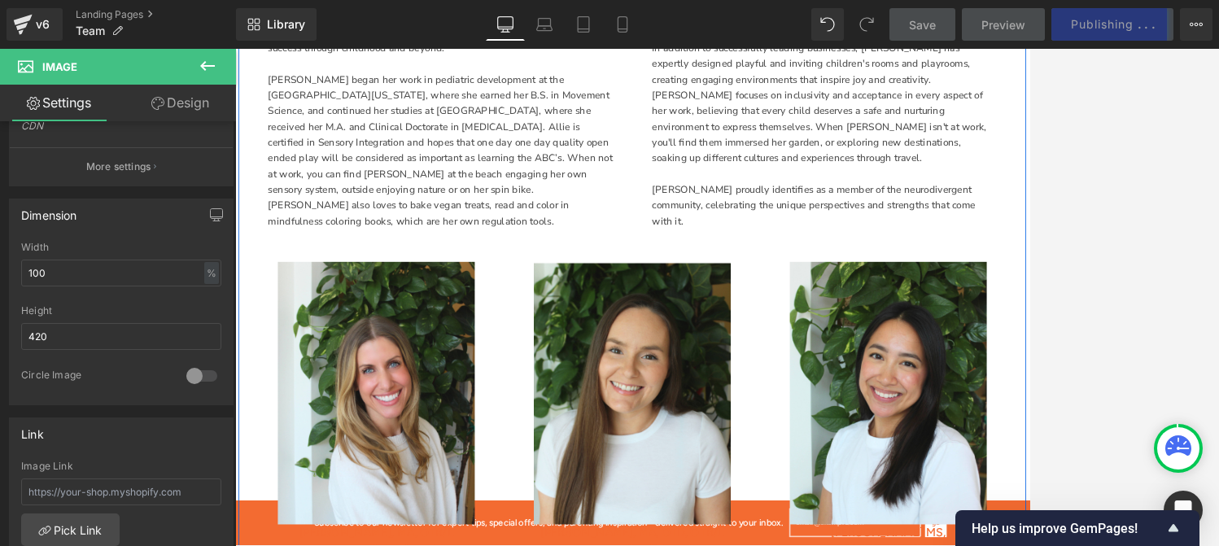
scroll to position [1259, 0]
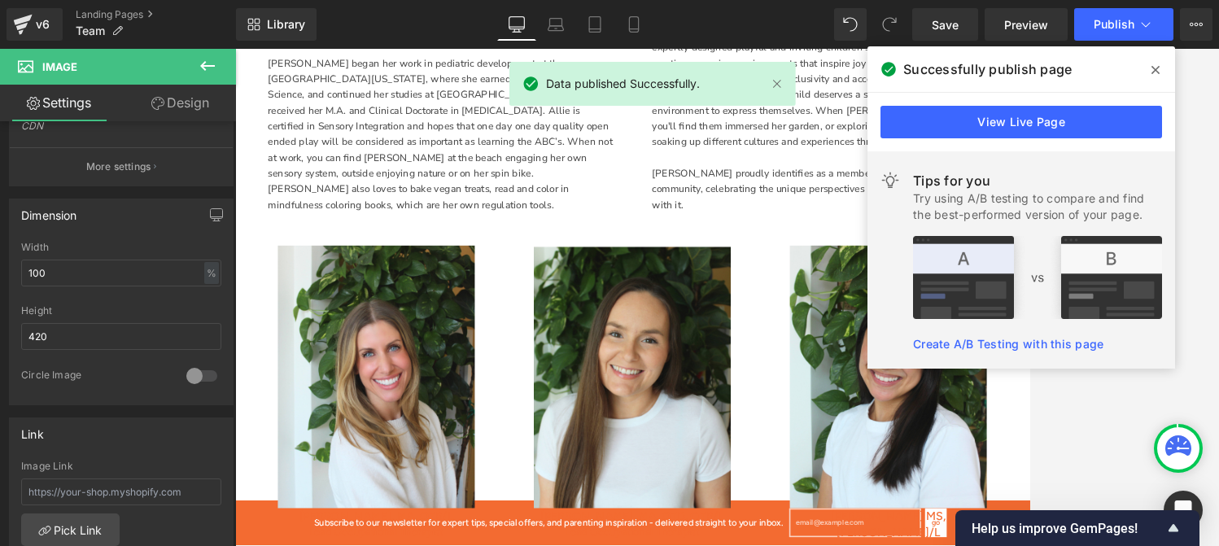
click at [1124, 68] on span at bounding box center [1155, 70] width 26 height 26
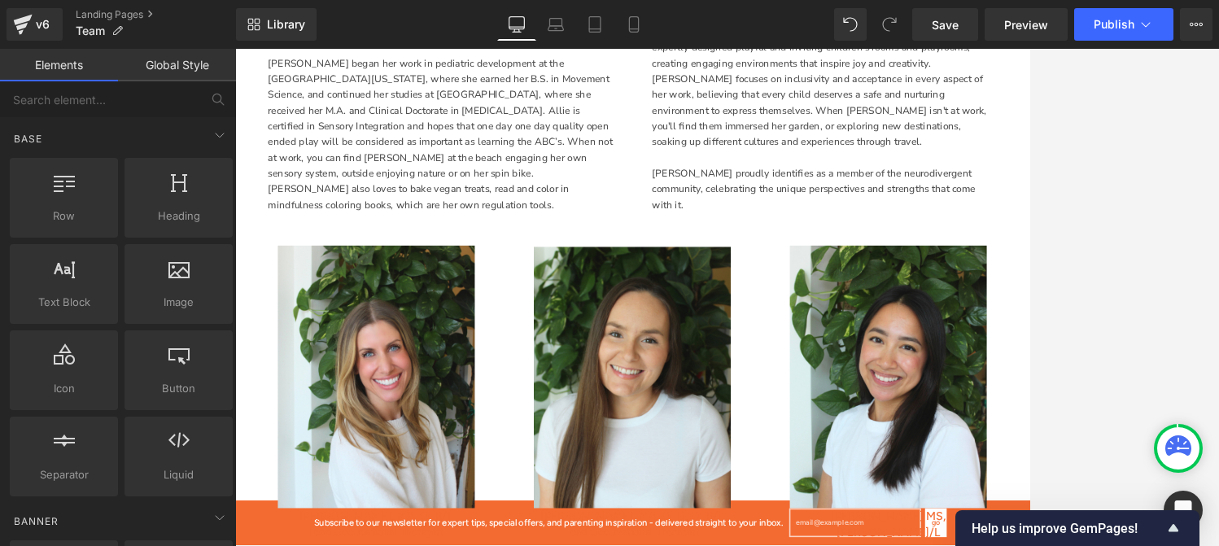
click at [1032, 328] on div at bounding box center [727, 297] width 984 height 497
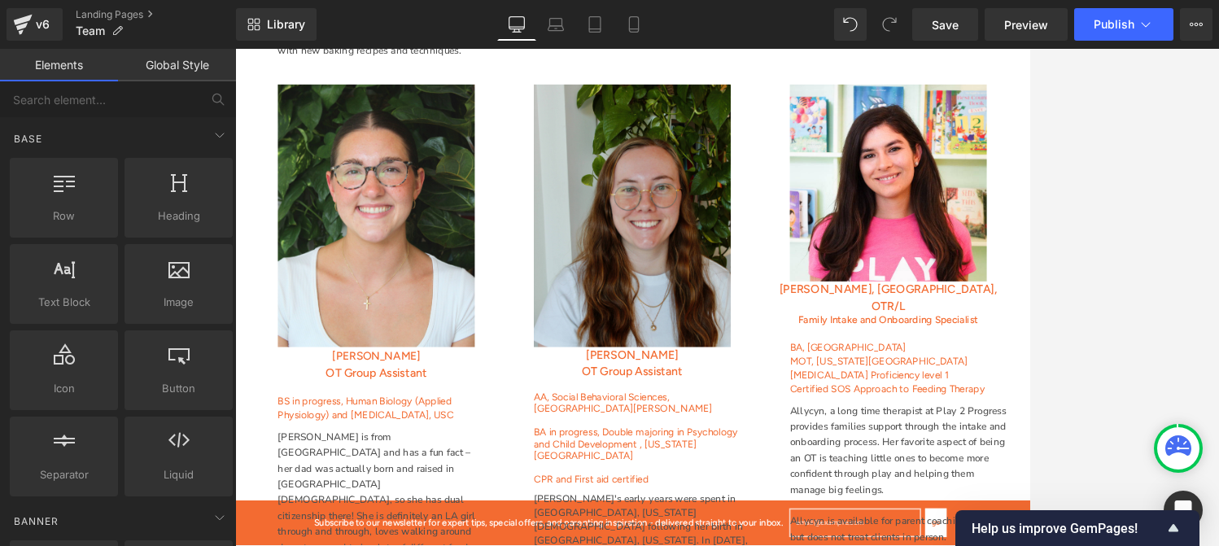
scroll to position [4104, 0]
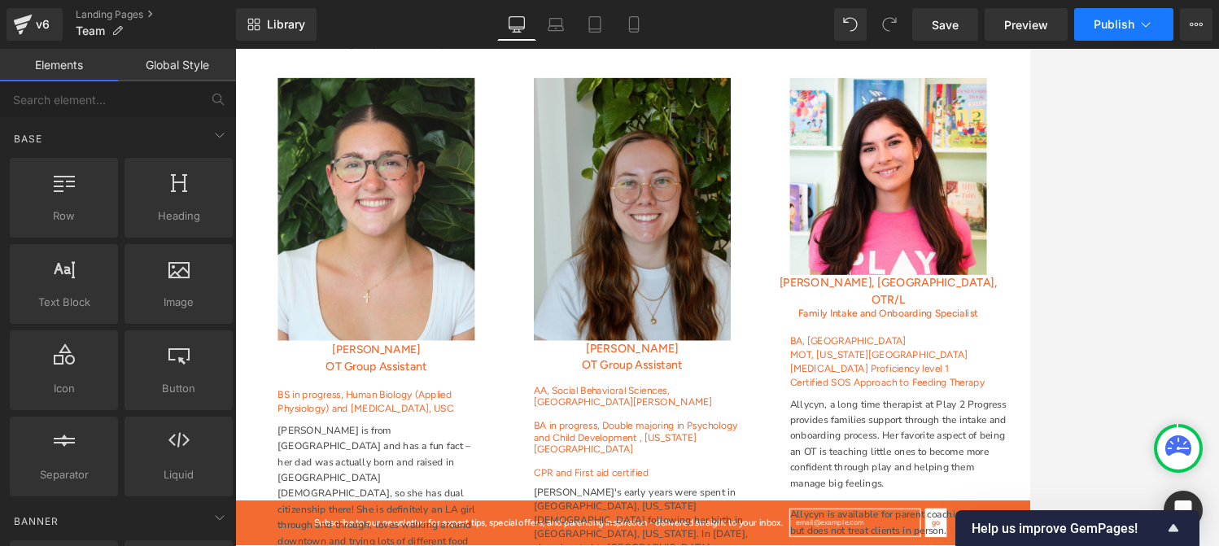
click at [1112, 22] on span "Publish" at bounding box center [1113, 24] width 41 height 13
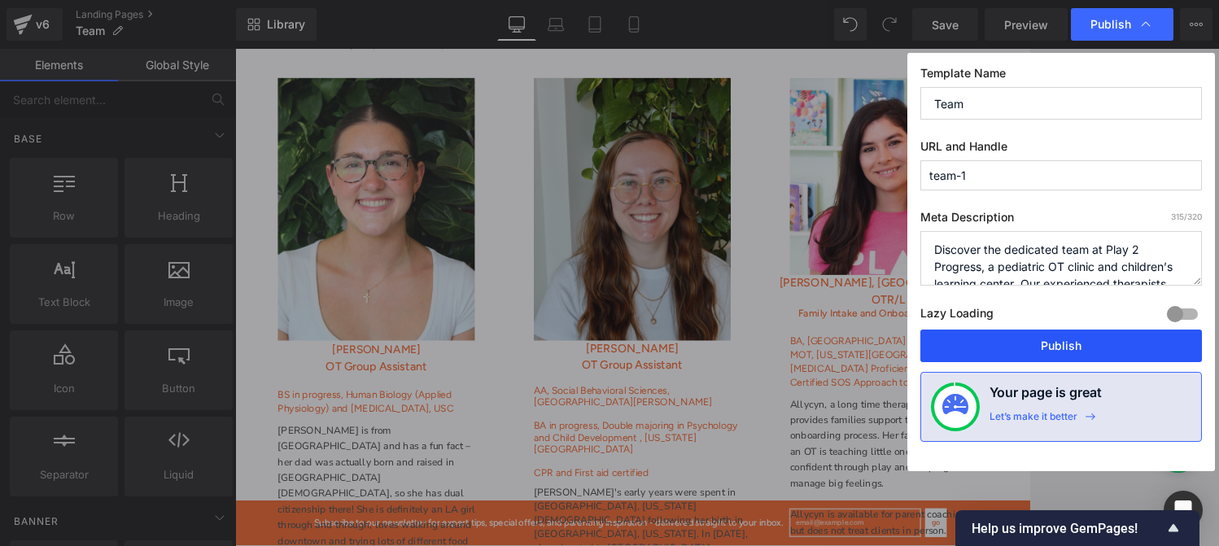
click at [1035, 347] on button "Publish" at bounding box center [1061, 346] width 282 height 33
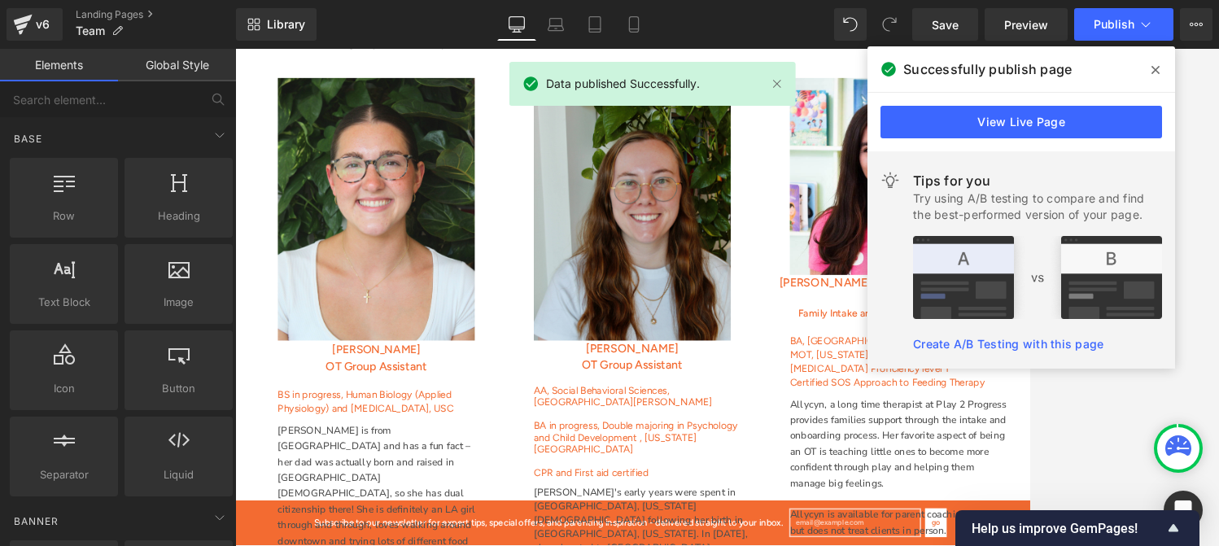
click at [1124, 71] on span at bounding box center [1155, 70] width 26 height 26
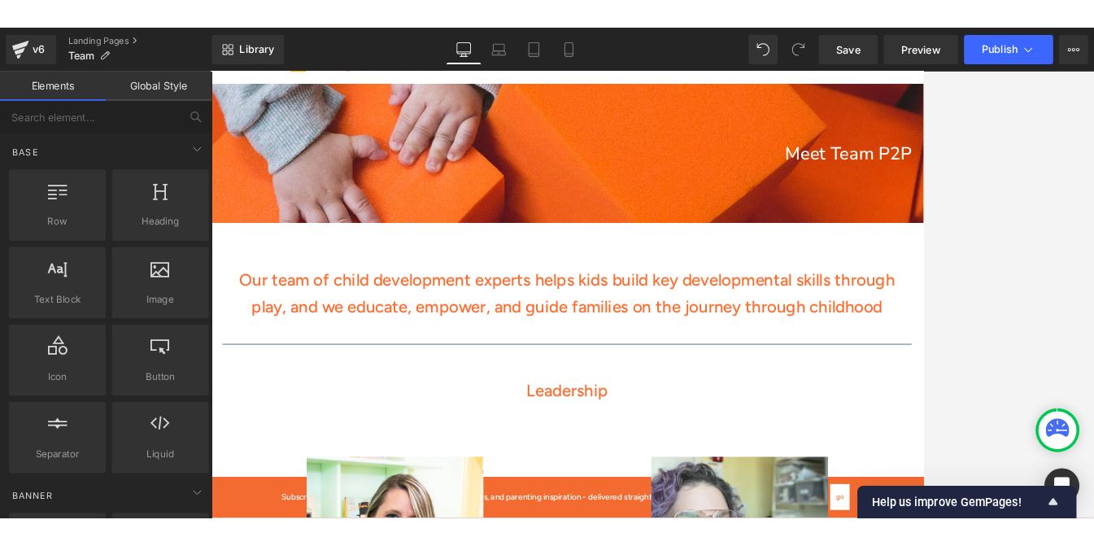
scroll to position [0, 0]
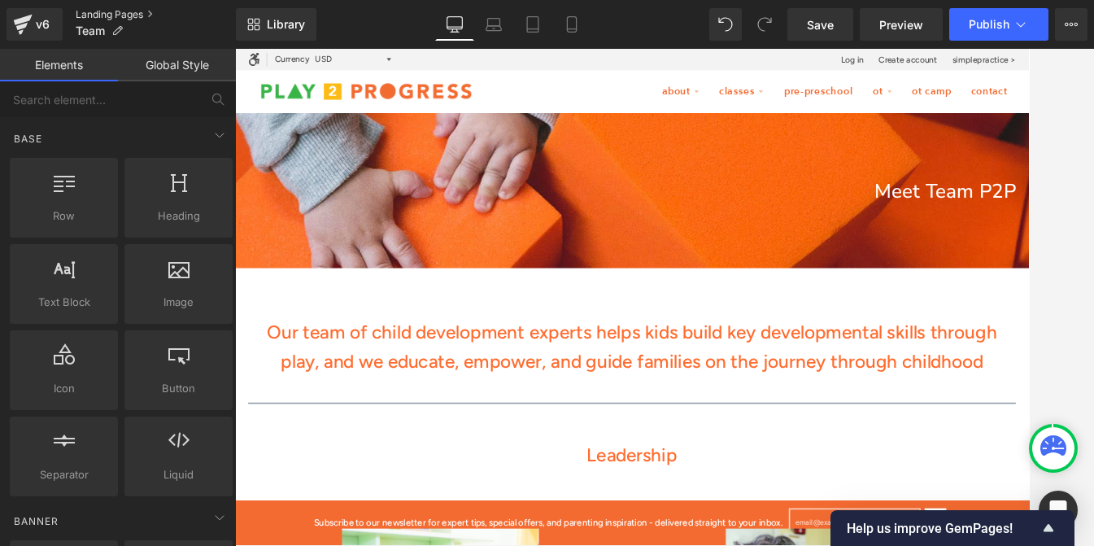
click at [138, 20] on link "Landing Pages" at bounding box center [156, 14] width 160 height 13
